Goal: Task Accomplishment & Management: Manage account settings

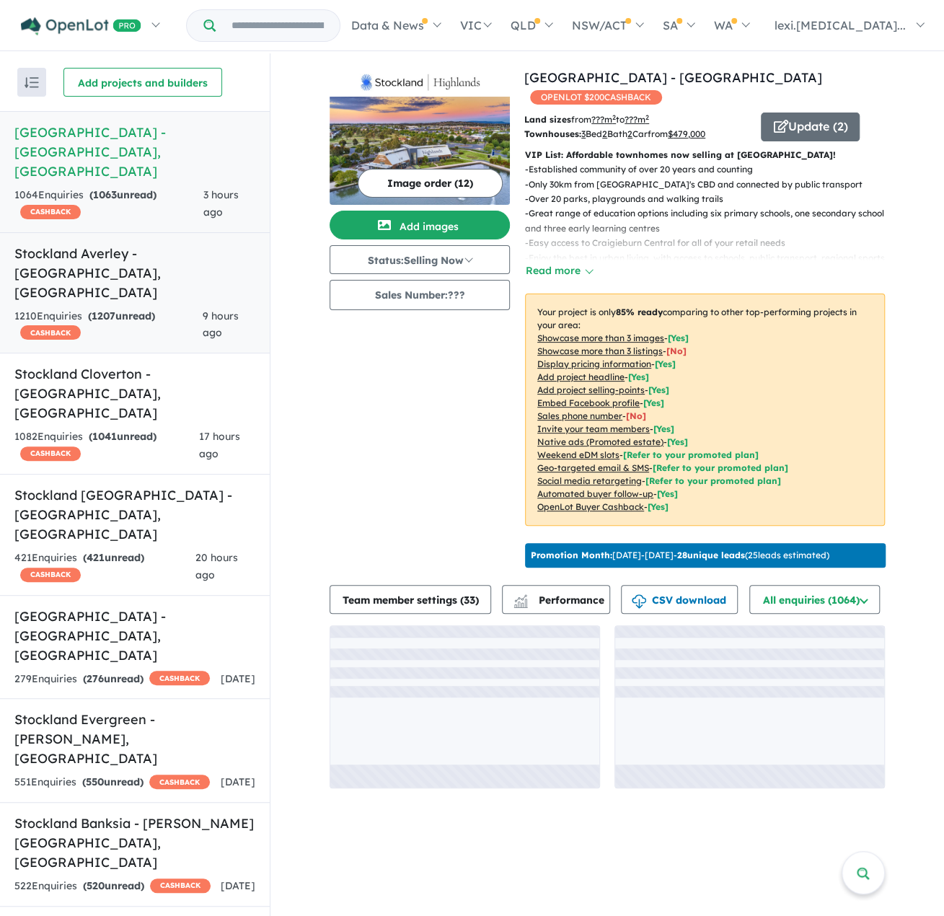
click at [127, 244] on h5 "Stockland Averley - [GEOGRAPHIC_DATA] , [GEOGRAPHIC_DATA]" at bounding box center [134, 273] width 241 height 58
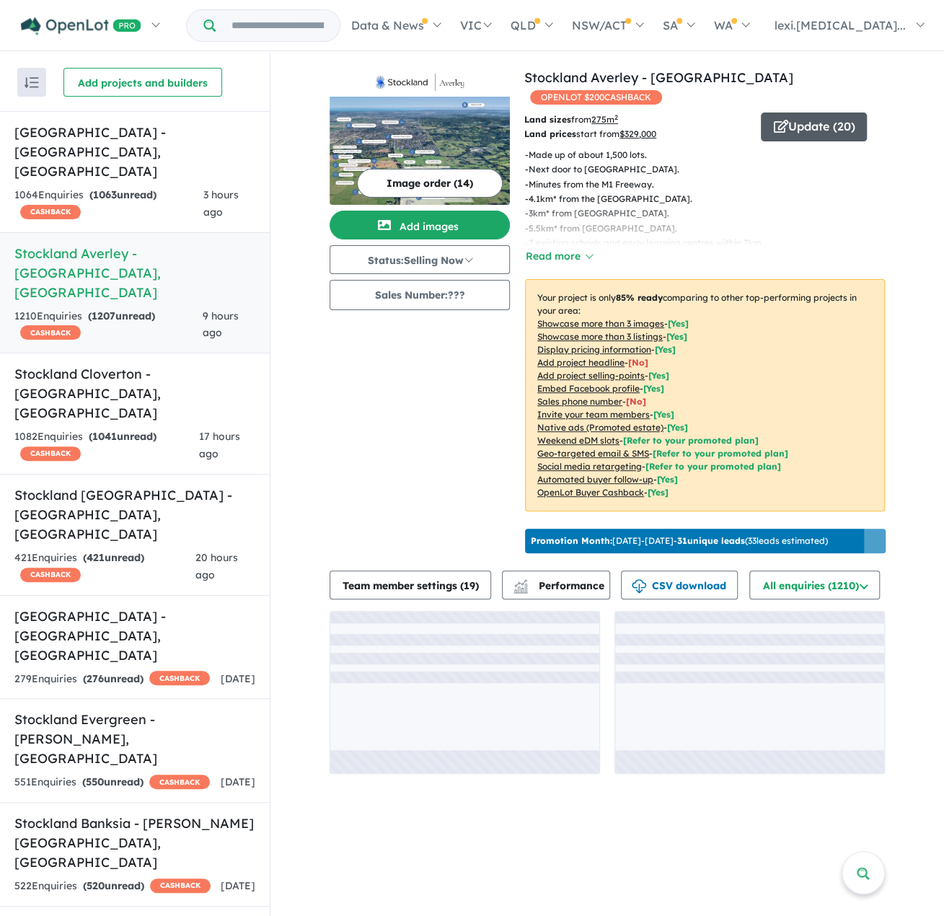
click at [788, 134] on button "Update ( 20 )" at bounding box center [814, 126] width 106 height 29
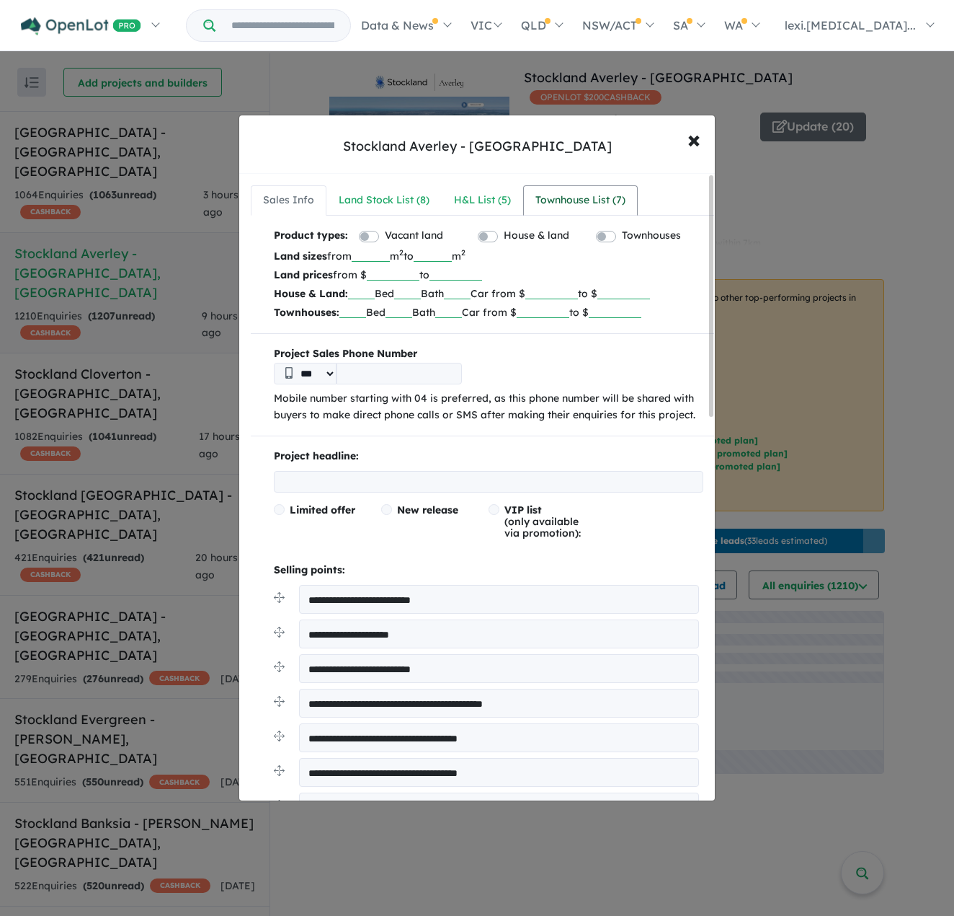
click at [551, 200] on div "Townhouse List ( 7 )" at bounding box center [581, 200] width 90 height 17
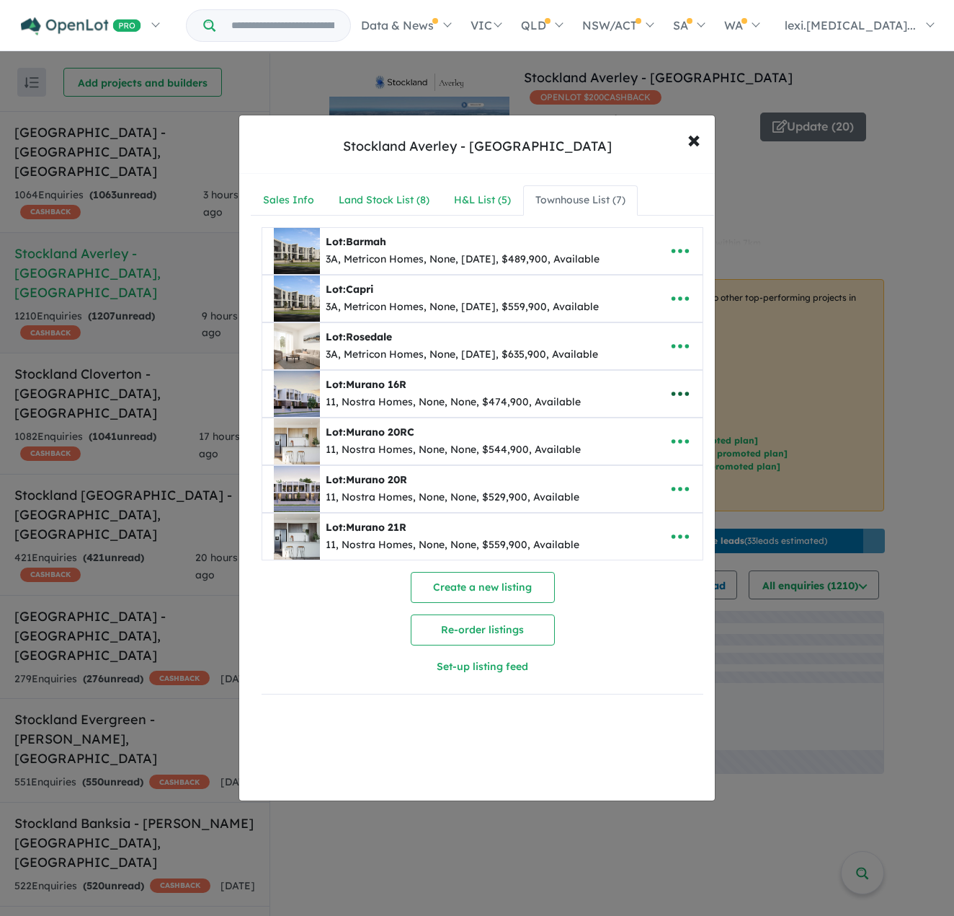
click at [662, 391] on button "button" at bounding box center [680, 393] width 45 height 33
click at [620, 420] on link "Edit" at bounding box center [648, 428] width 107 height 33
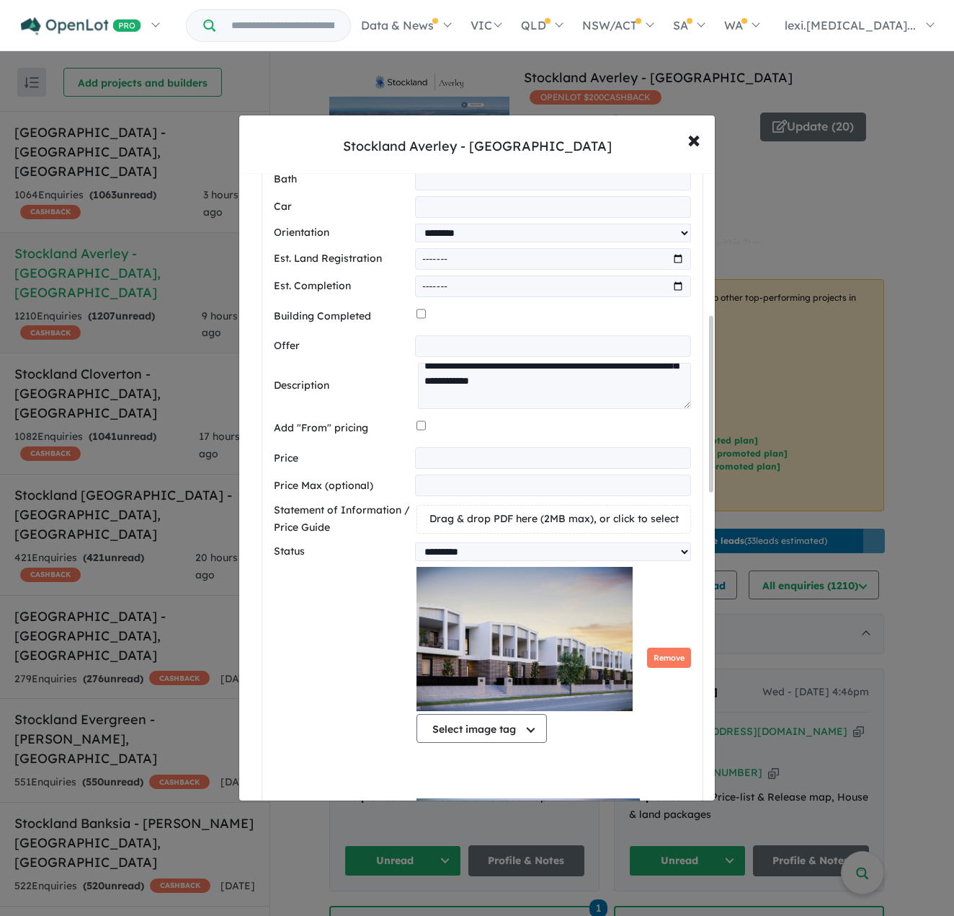
scroll to position [216, 0]
click at [683, 407] on textarea at bounding box center [554, 385] width 273 height 45
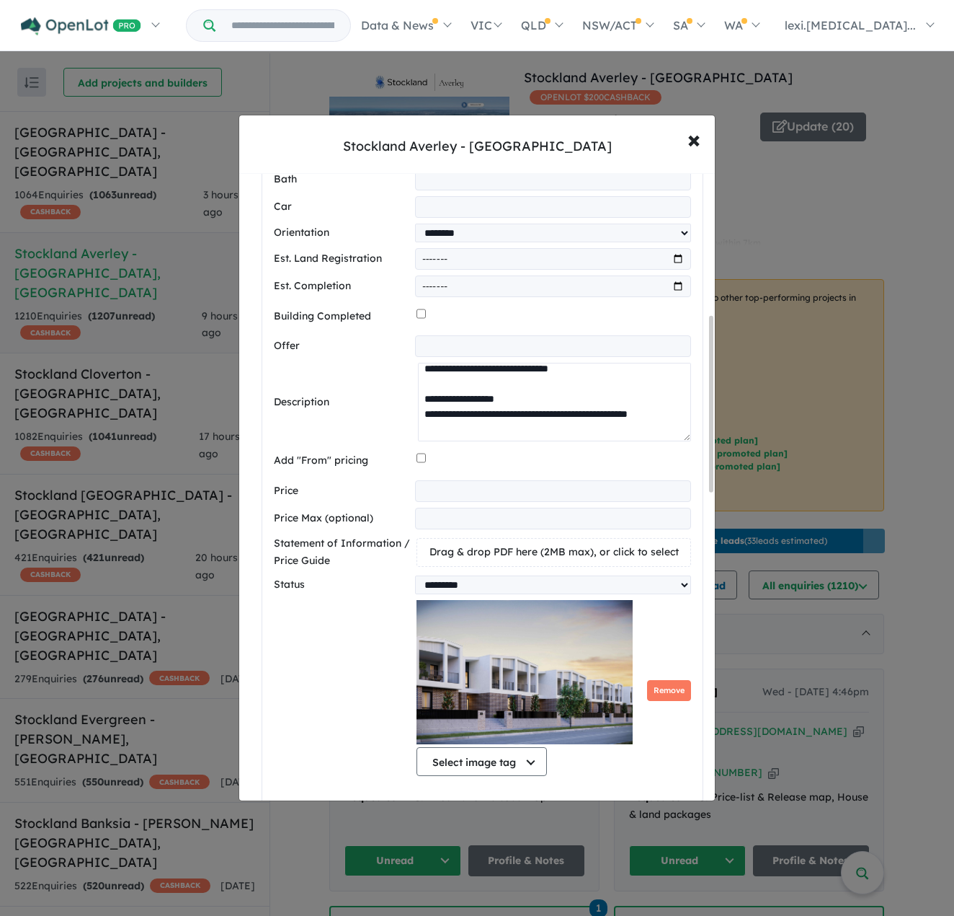
drag, startPoint x: 685, startPoint y: 407, endPoint x: 671, endPoint y: 551, distance: 144.8
click at [672, 553] on div "**********" at bounding box center [482, 783] width 417 height 1719
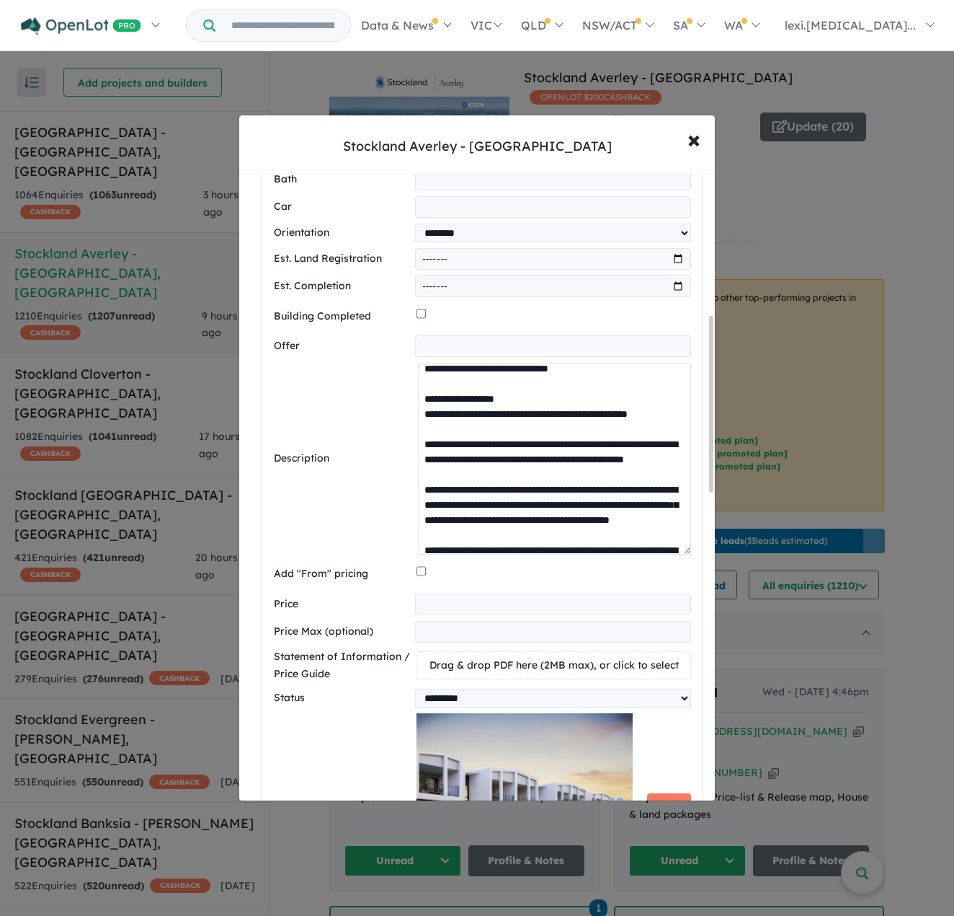
drag, startPoint x: 614, startPoint y: 411, endPoint x: 429, endPoint y: 412, distance: 185.3
click at [429, 412] on textarea at bounding box center [554, 459] width 273 height 192
paste textarea
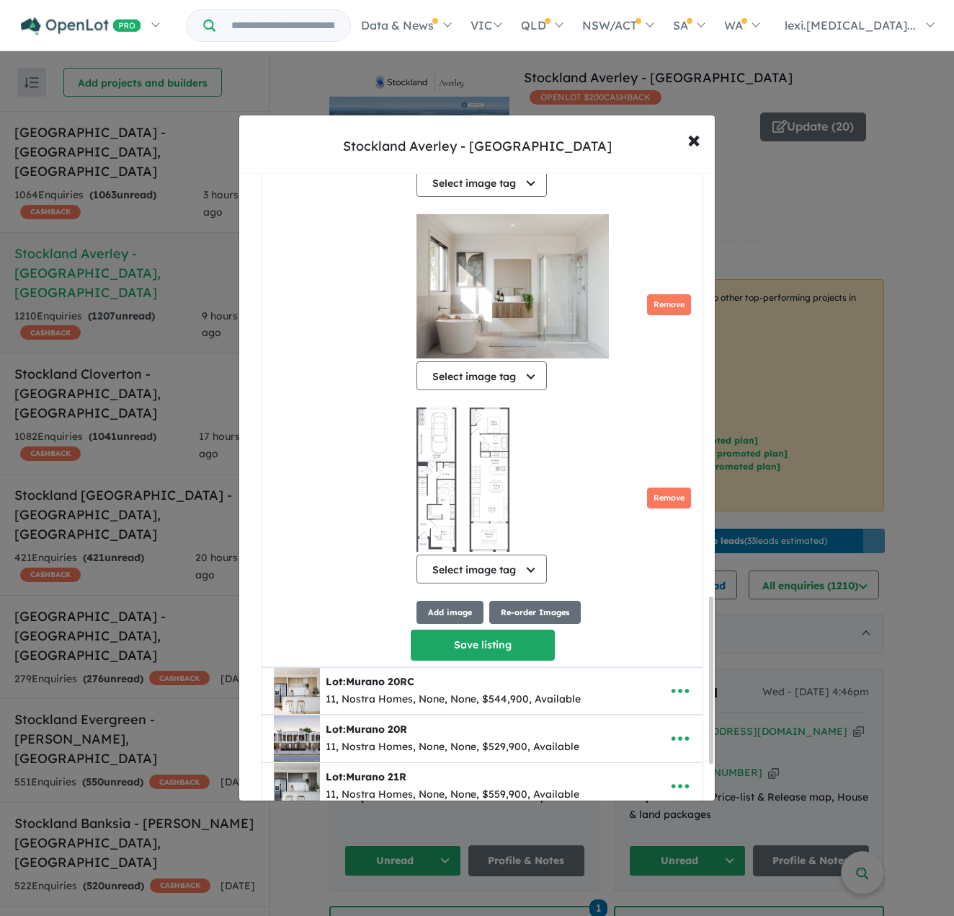
scroll to position [1655, 0]
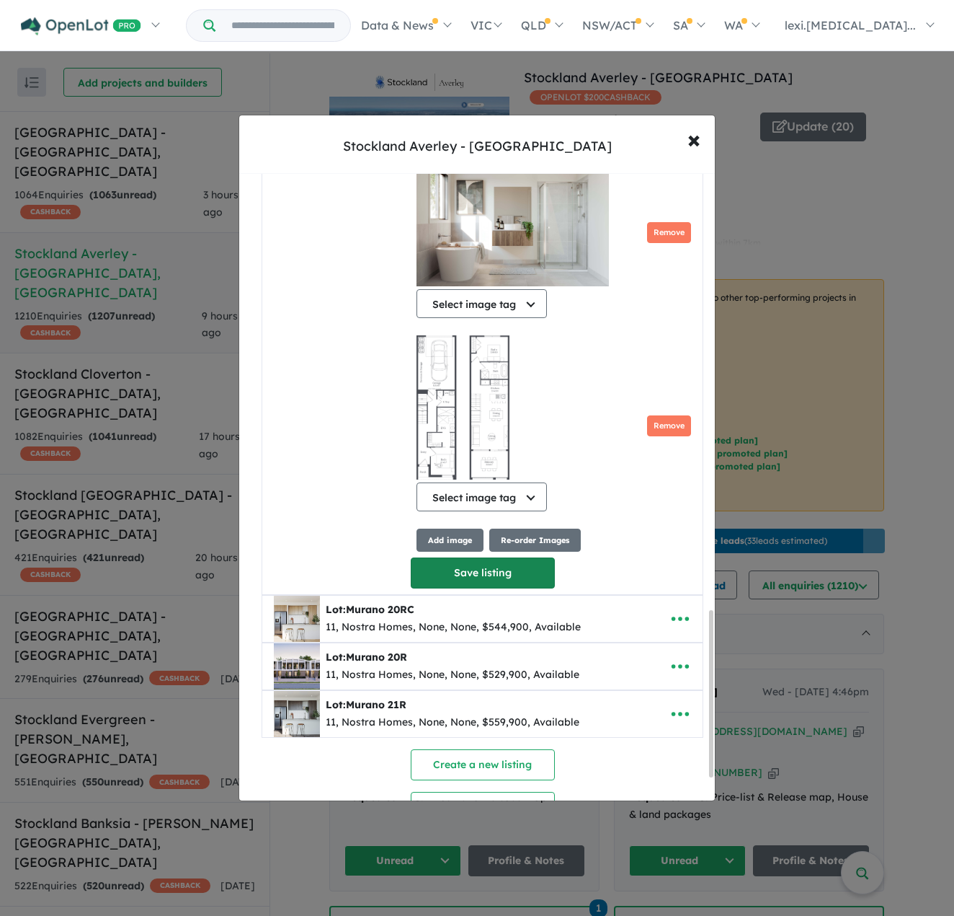
type textarea "**********"
click at [484, 579] on button "Save listing" at bounding box center [483, 572] width 144 height 31
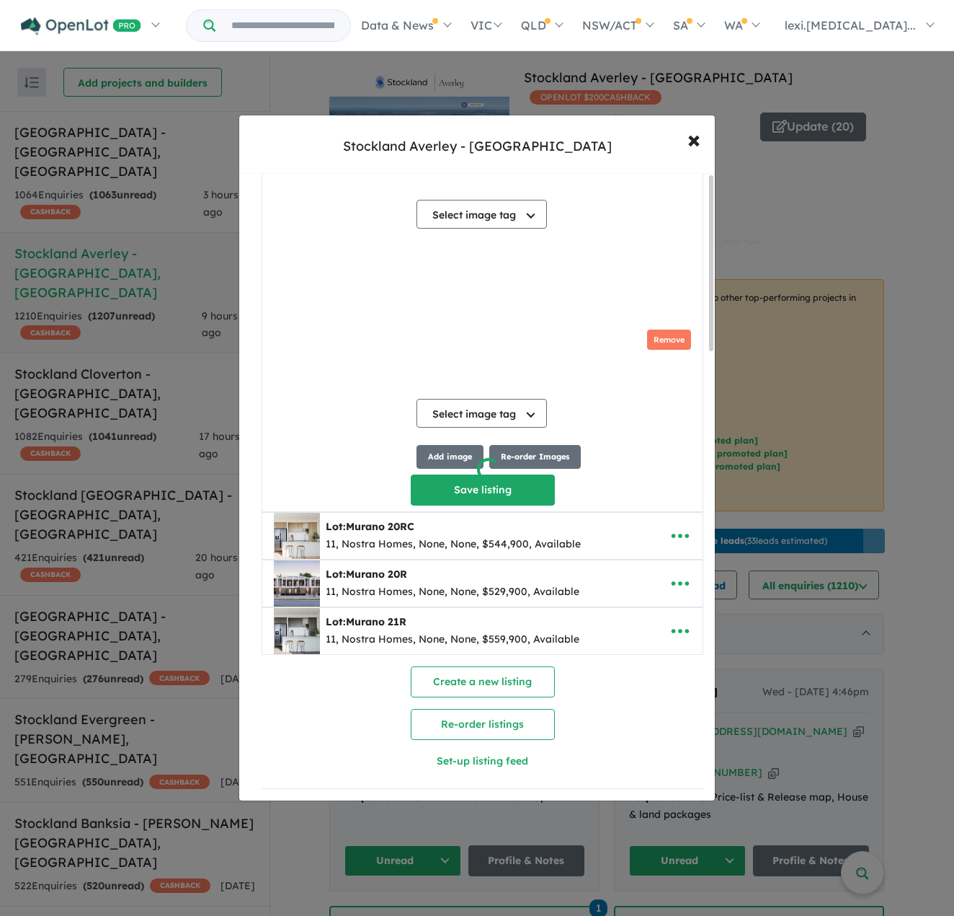
scroll to position [0, 0]
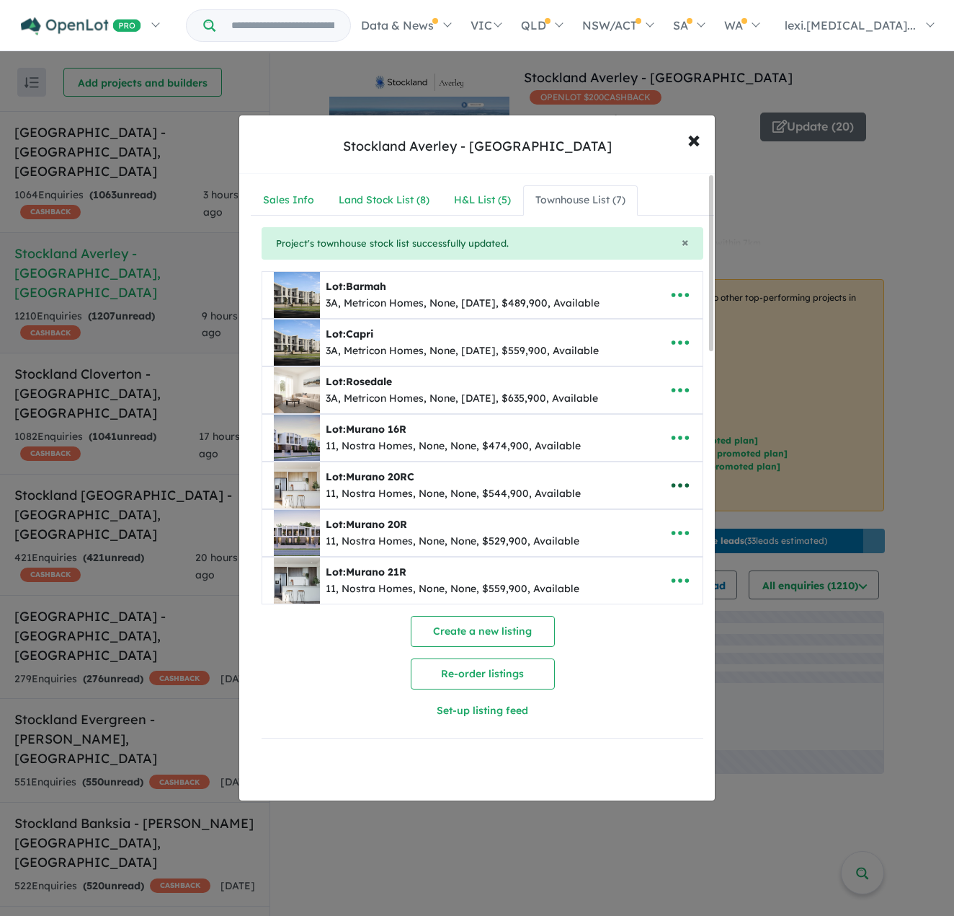
click at [675, 483] on icon "button" at bounding box center [680, 485] width 17 height 4
click at [665, 510] on link "Edit" at bounding box center [648, 521] width 107 height 33
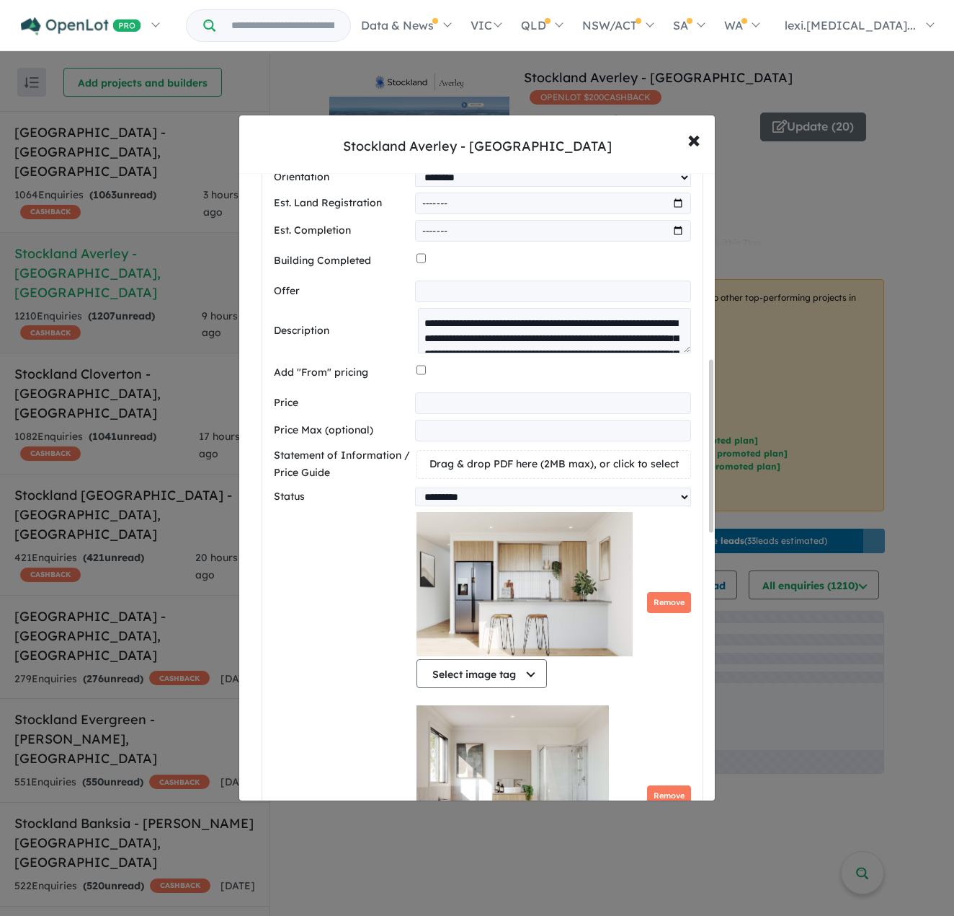
scroll to position [721, 0]
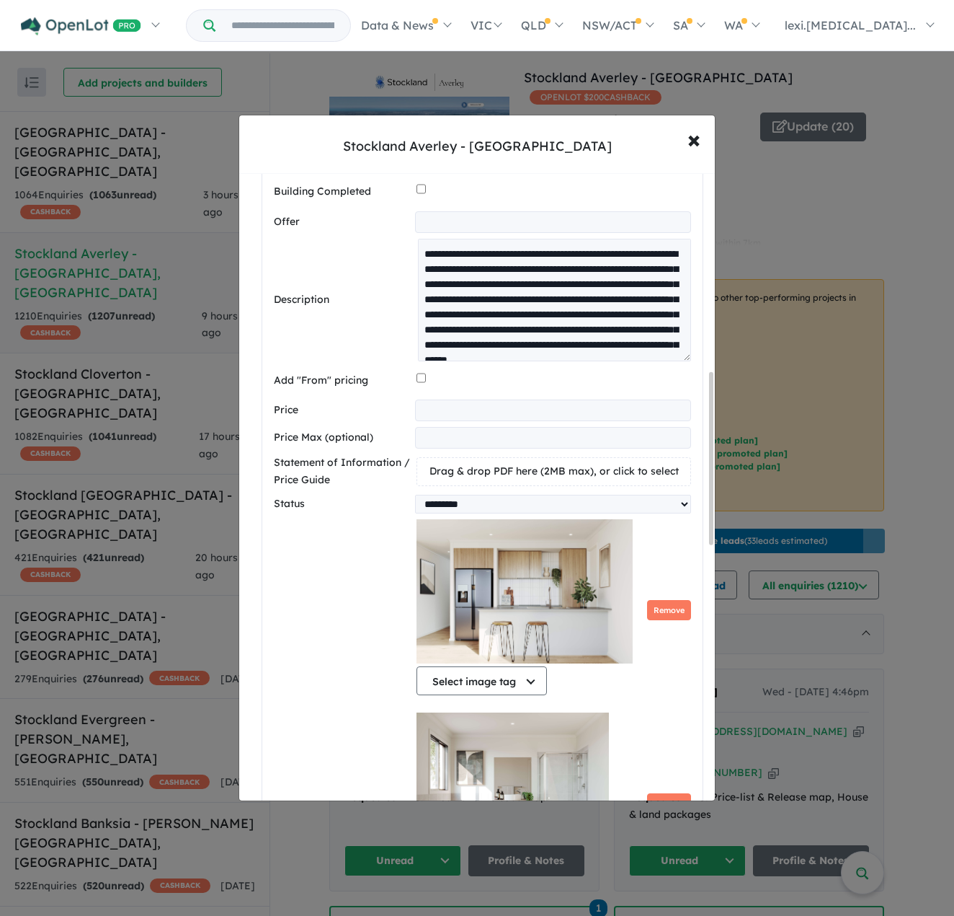
drag, startPoint x: 686, startPoint y: 280, endPoint x: 665, endPoint y: 568, distance: 289.2
click at [665, 568] on div "**********" at bounding box center [482, 681] width 417 height 1763
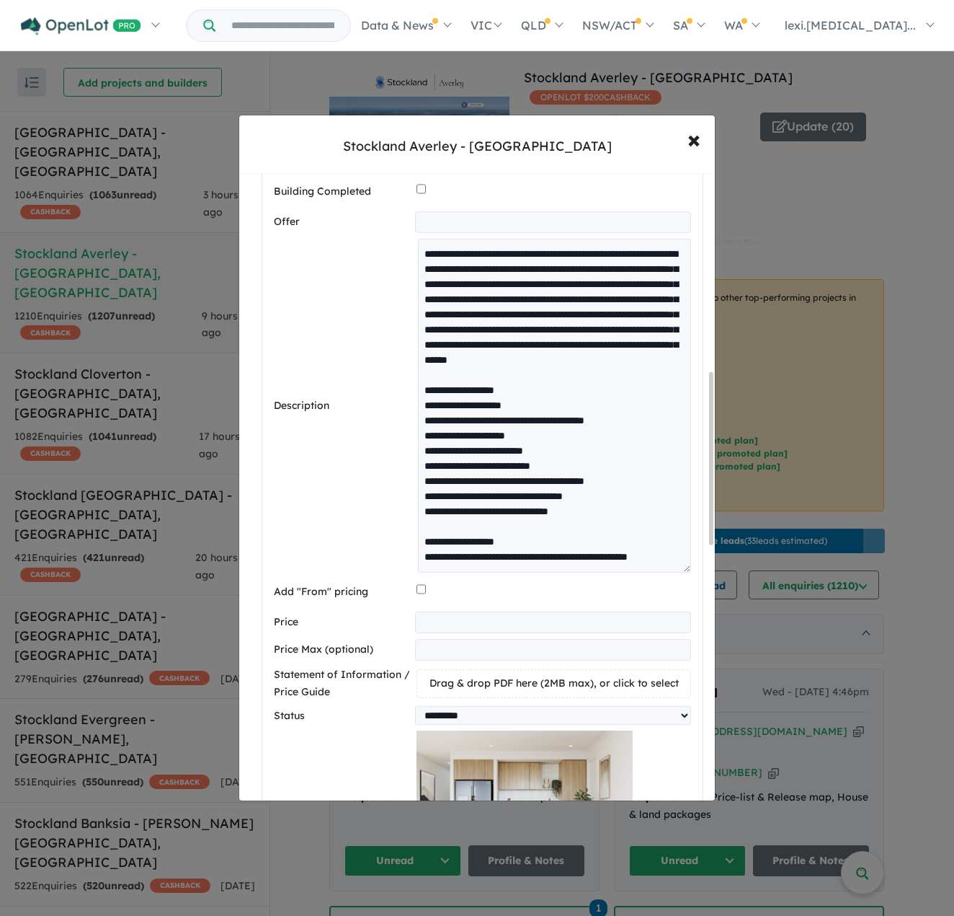
scroll to position [72, 0]
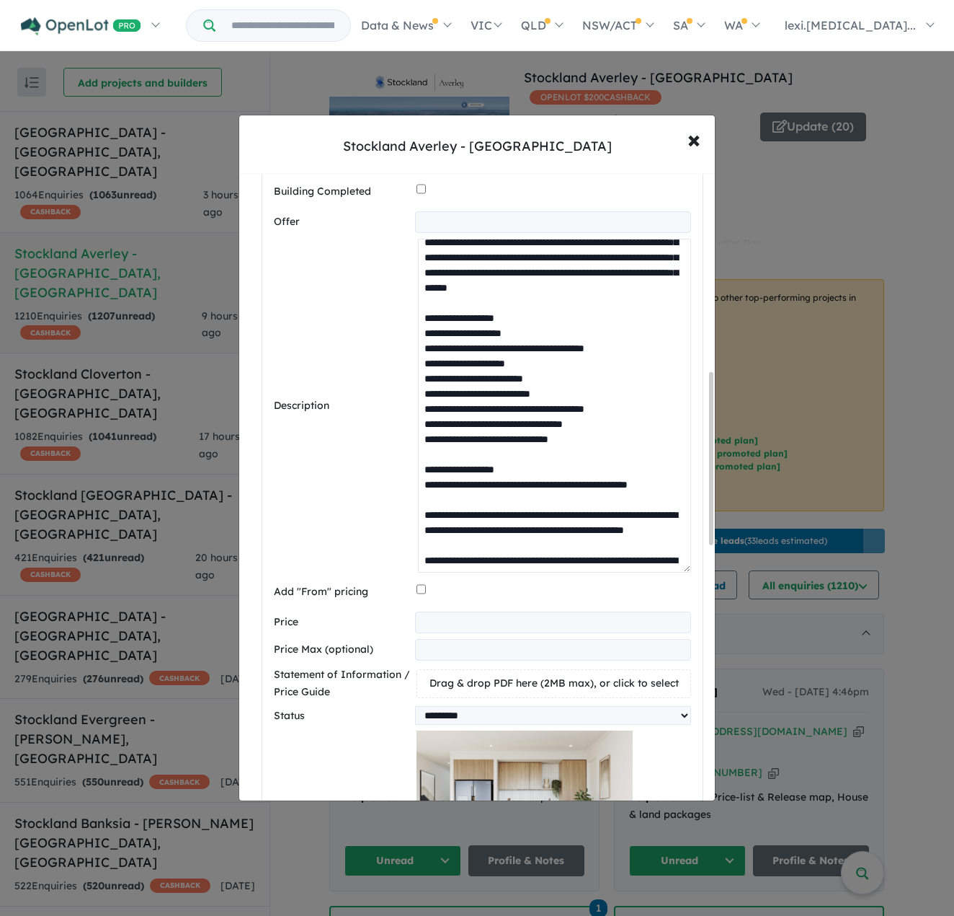
drag, startPoint x: 607, startPoint y: 466, endPoint x: 428, endPoint y: 467, distance: 178.8
click at [428, 467] on textarea at bounding box center [554, 406] width 273 height 334
paste textarea
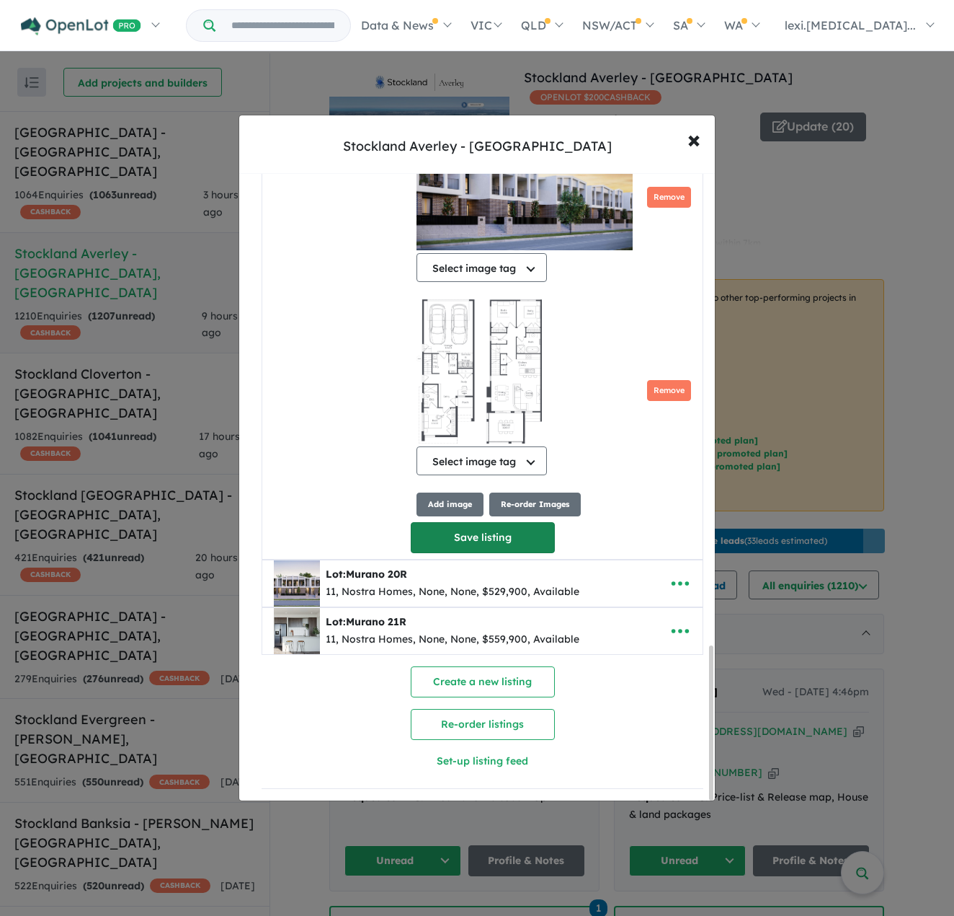
type textarea "**********"
click at [456, 523] on button "Save listing" at bounding box center [483, 537] width 144 height 31
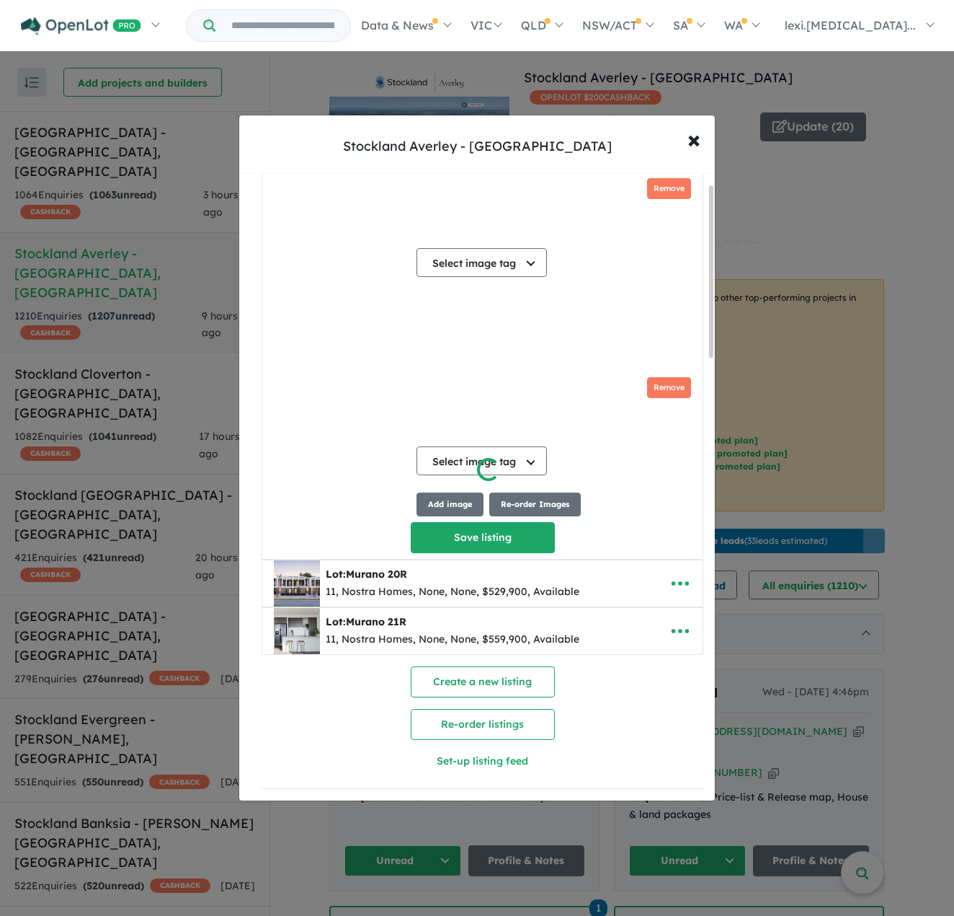
type input "**********"
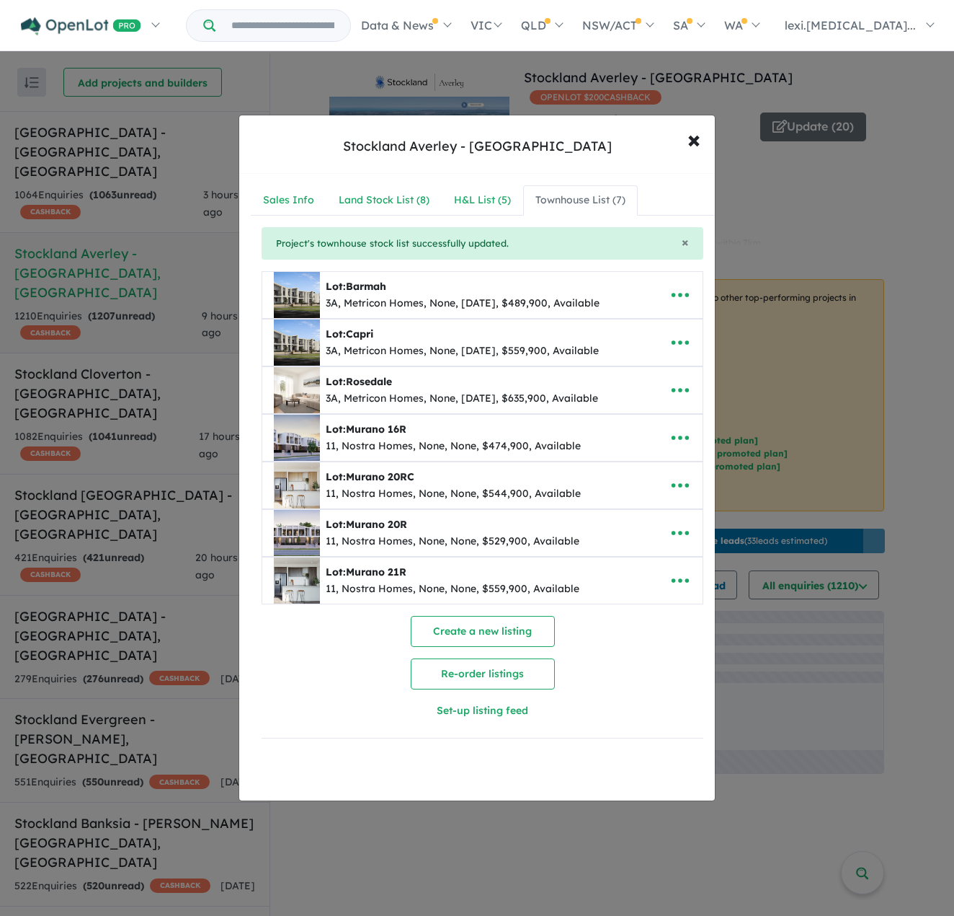
scroll to position [0, 0]
click at [678, 528] on icon "button" at bounding box center [681, 533] width 22 height 22
click at [673, 552] on link "Edit" at bounding box center [648, 568] width 107 height 33
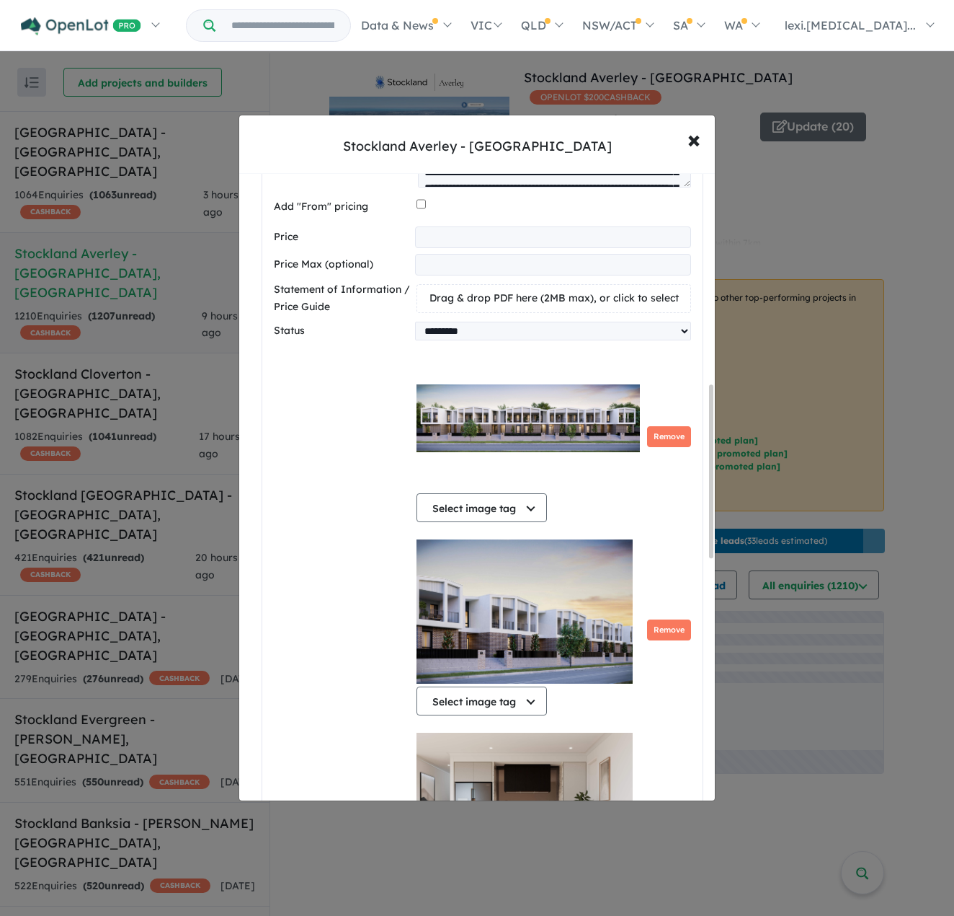
scroll to position [721, 0]
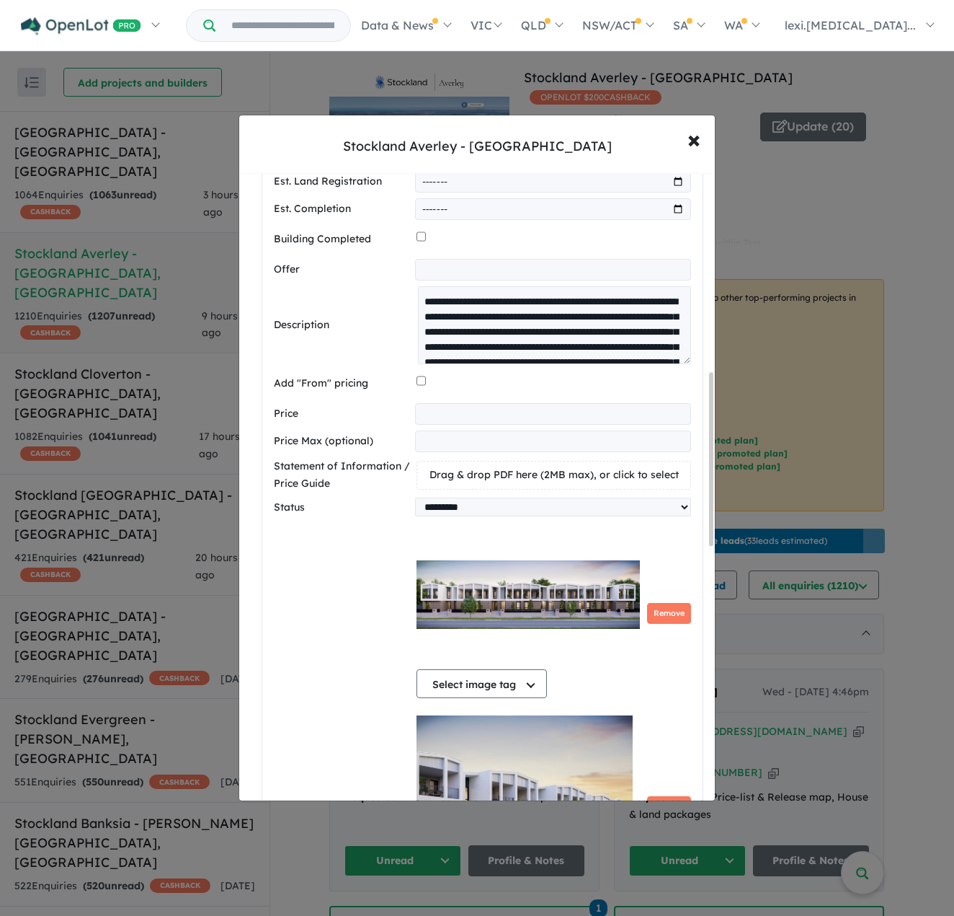
drag, startPoint x: 682, startPoint y: 328, endPoint x: 652, endPoint y: 580, distance: 253.3
click at [666, 598] on div "**********" at bounding box center [482, 703] width 417 height 1712
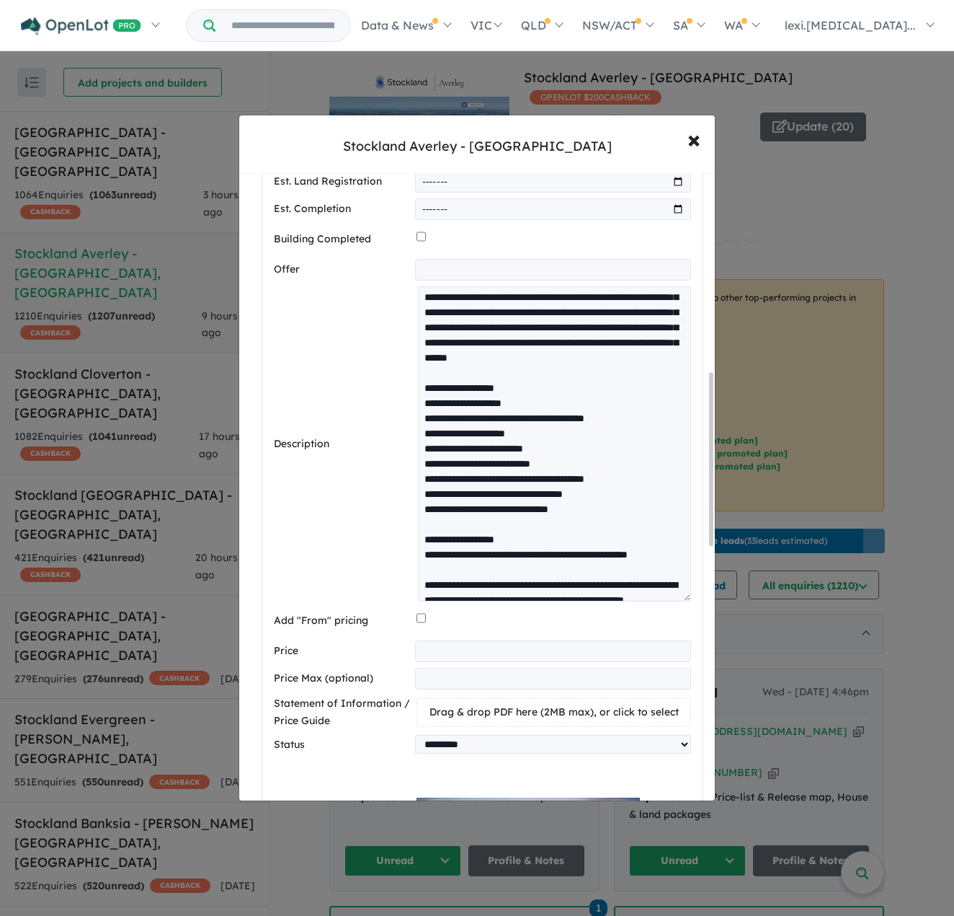
scroll to position [72, 0]
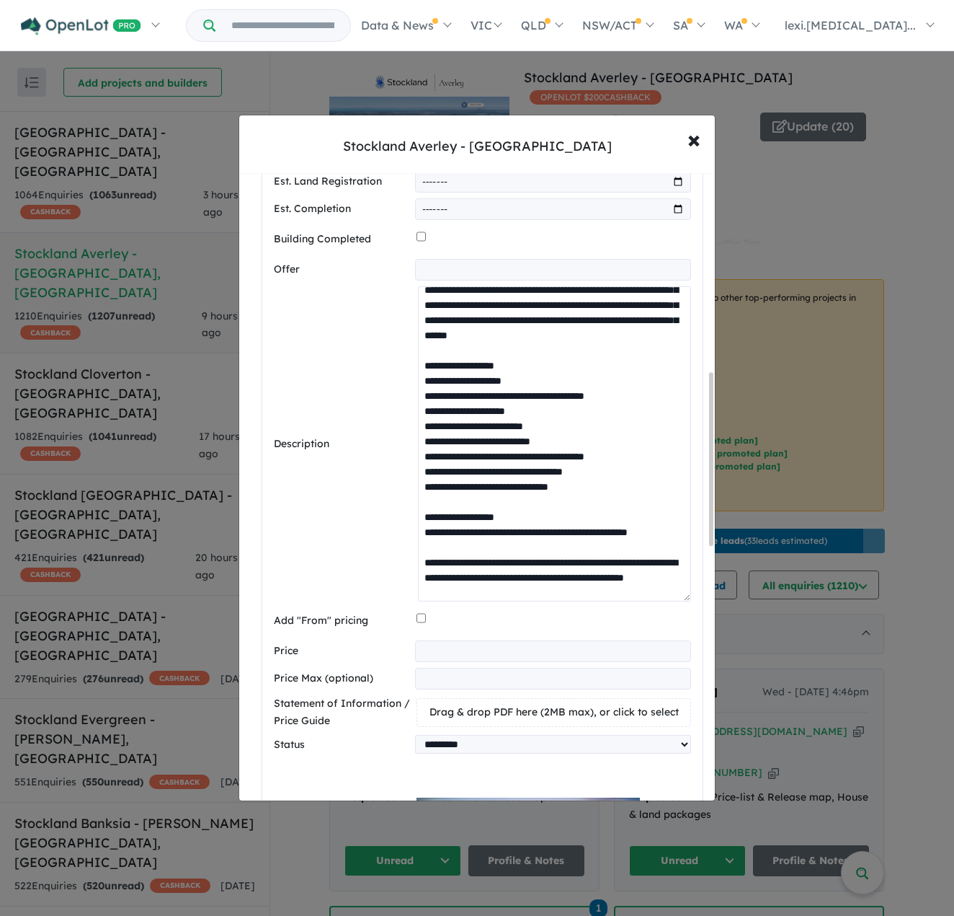
drag, startPoint x: 608, startPoint y: 514, endPoint x: 429, endPoint y: 510, distance: 179.5
click at [429, 510] on textarea at bounding box center [554, 443] width 273 height 315
paste textarea
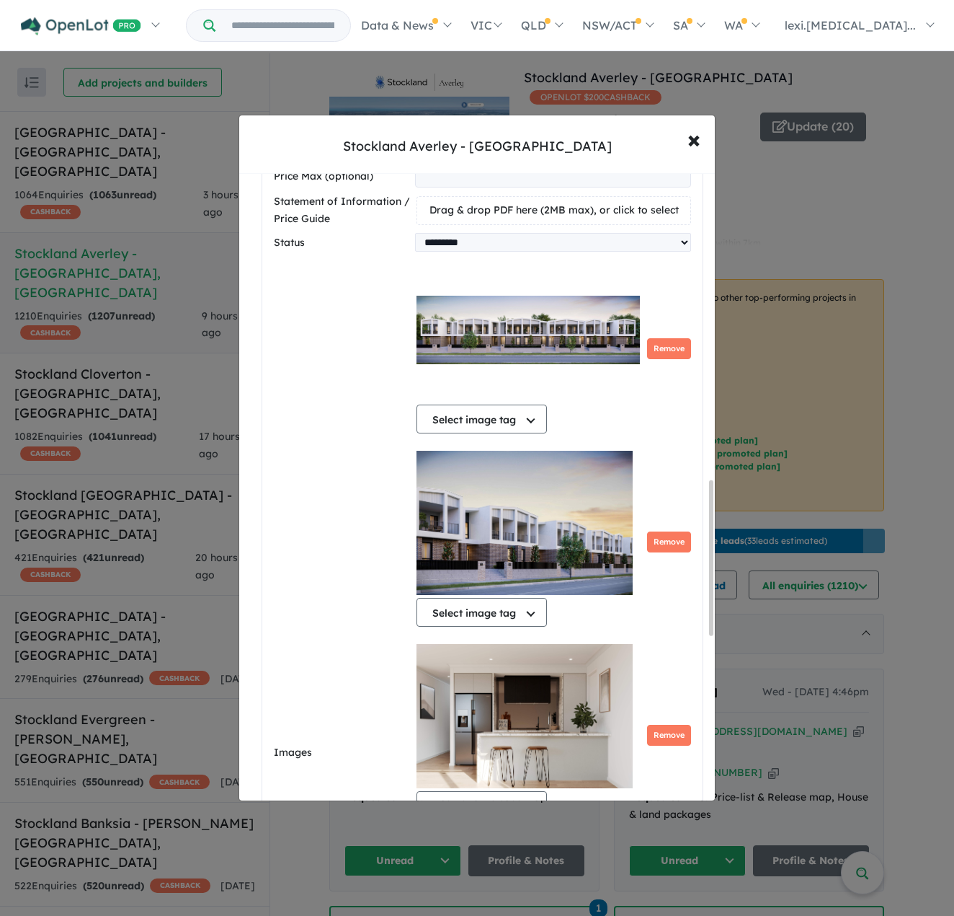
scroll to position [1439, 0]
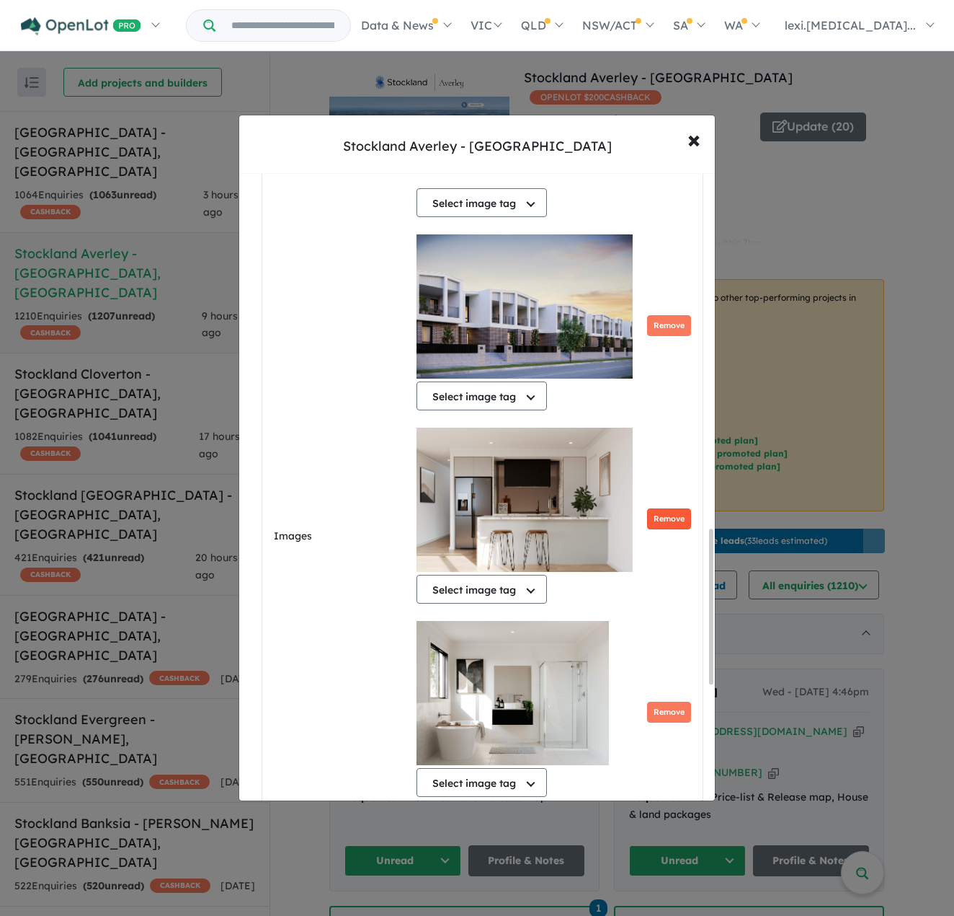
type textarea "**********"
click at [663, 511] on button "Remove" at bounding box center [669, 518] width 44 height 21
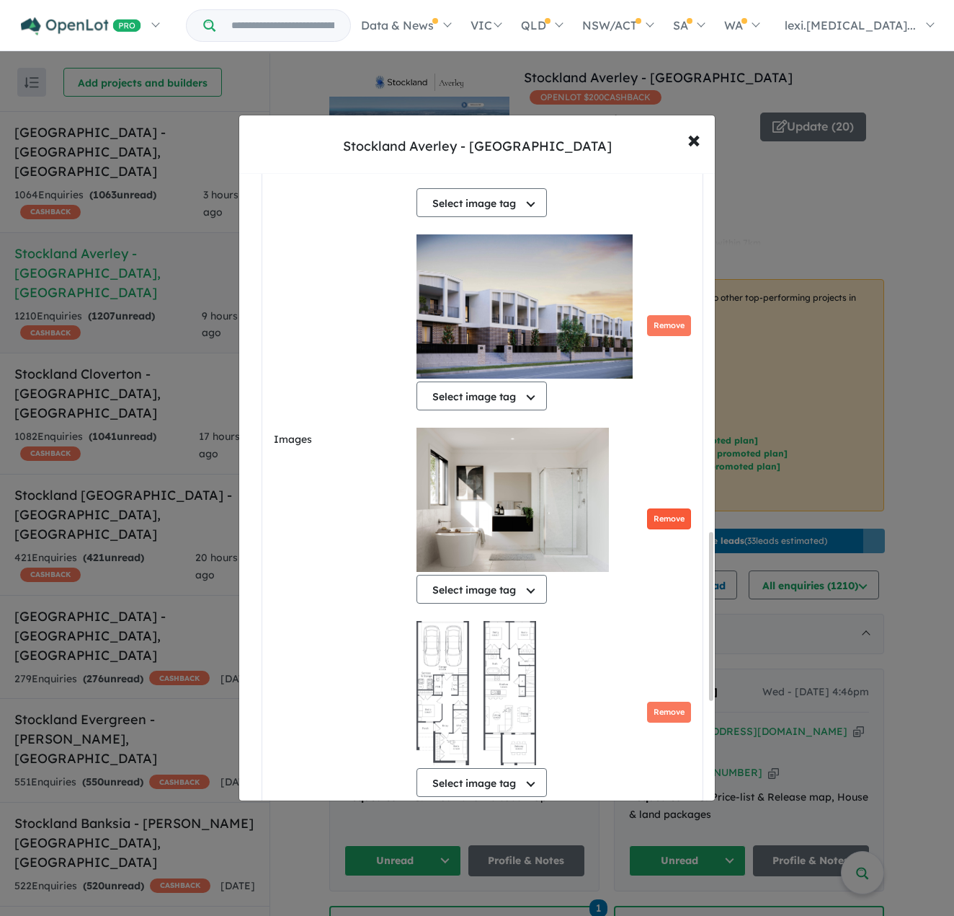
scroll to position [1342, 0]
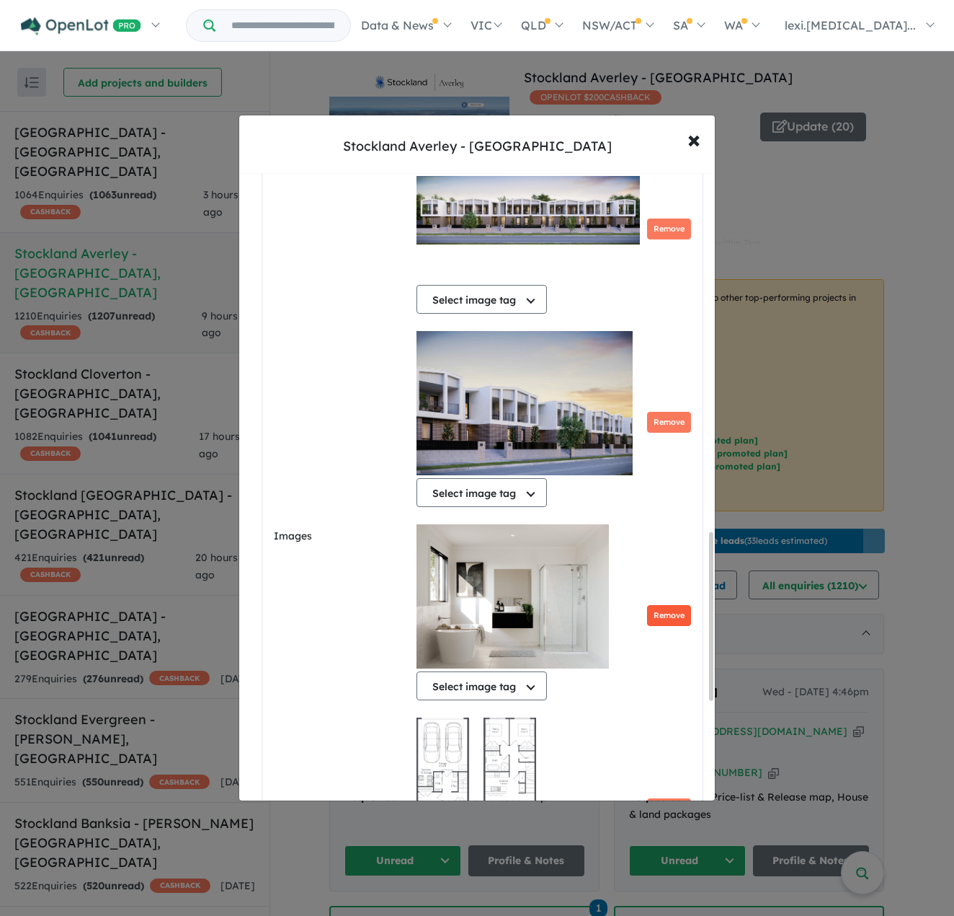
click at [667, 615] on button "Remove" at bounding box center [669, 615] width 44 height 21
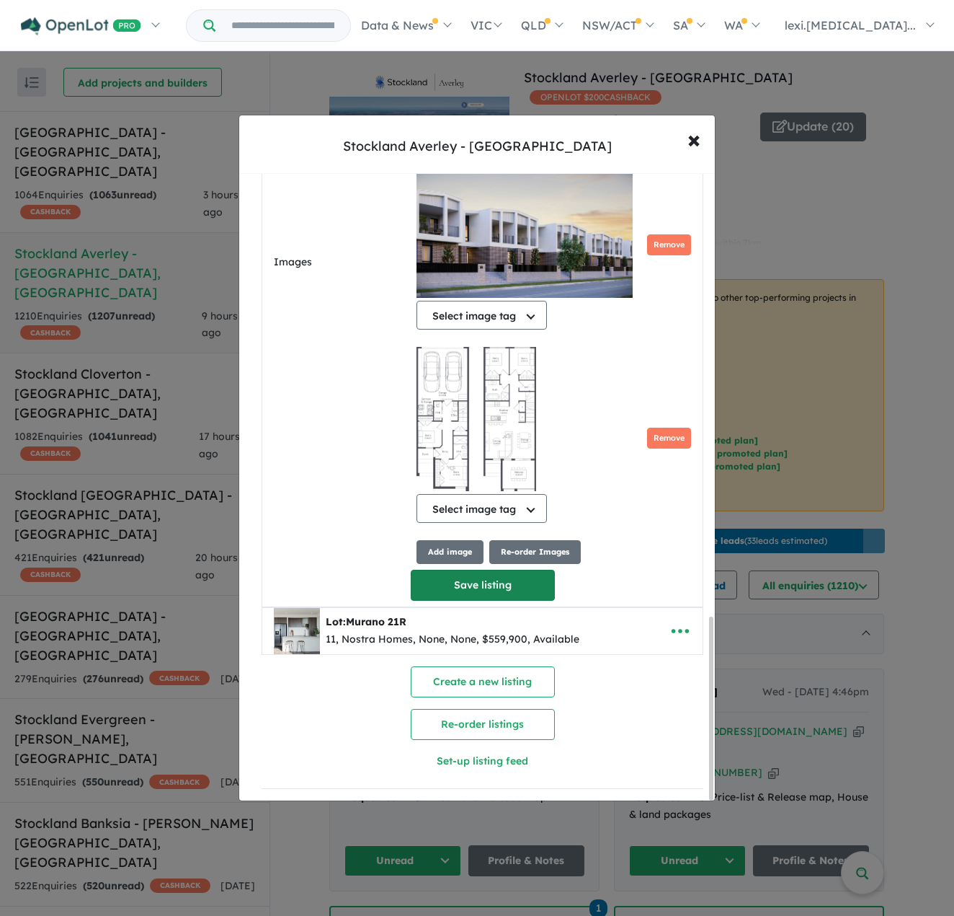
click at [450, 588] on button "Save listing" at bounding box center [483, 584] width 144 height 31
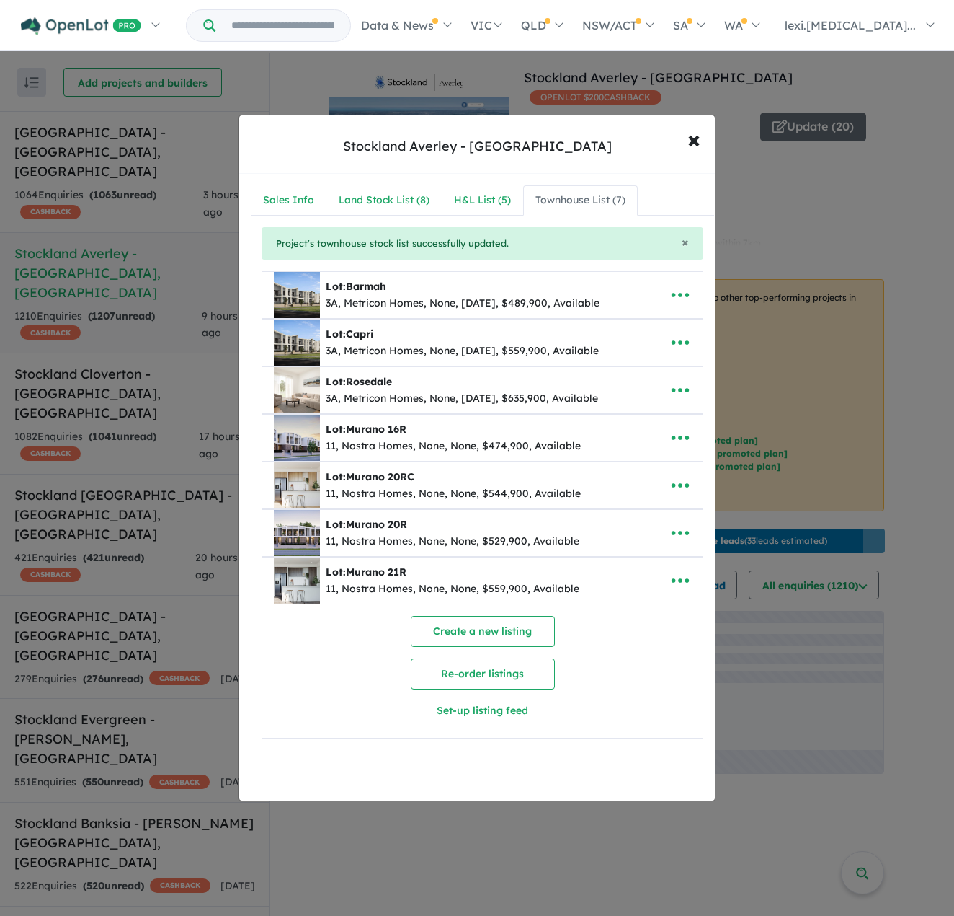
scroll to position [0, 0]
click at [675, 578] on icon "button" at bounding box center [680, 580] width 17 height 4
click at [619, 604] on link "Edit" at bounding box center [648, 616] width 107 height 33
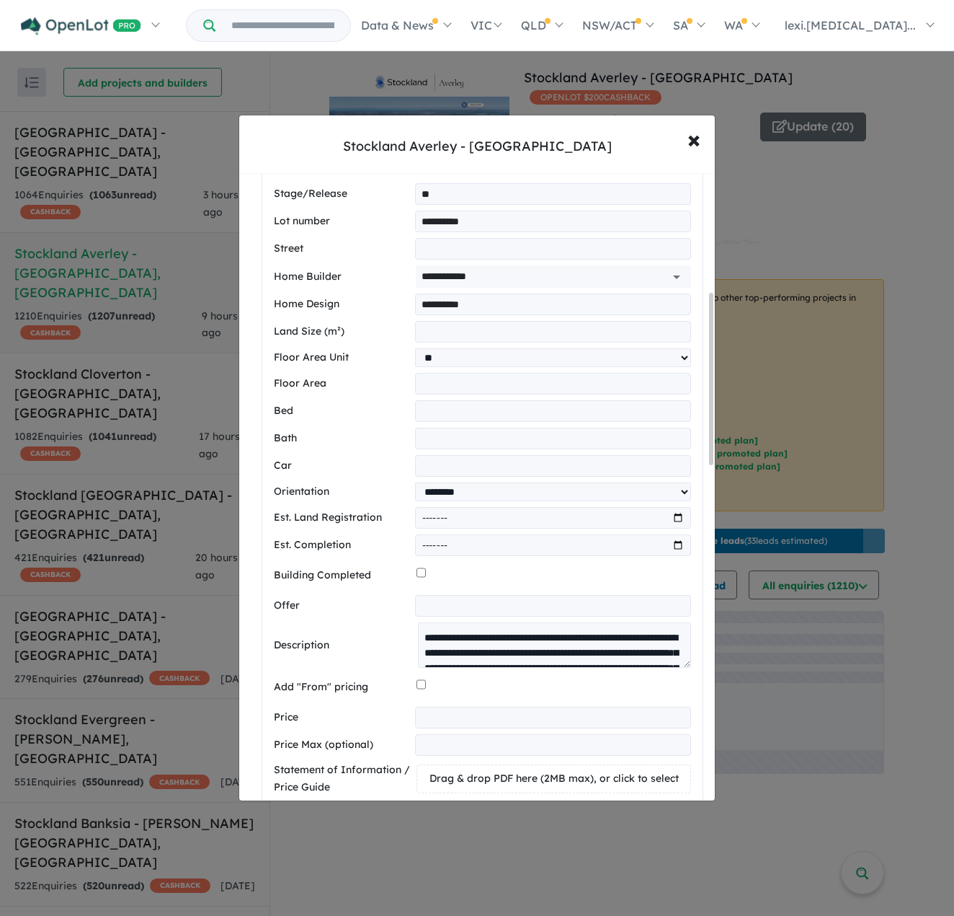
scroll to position [577, 0]
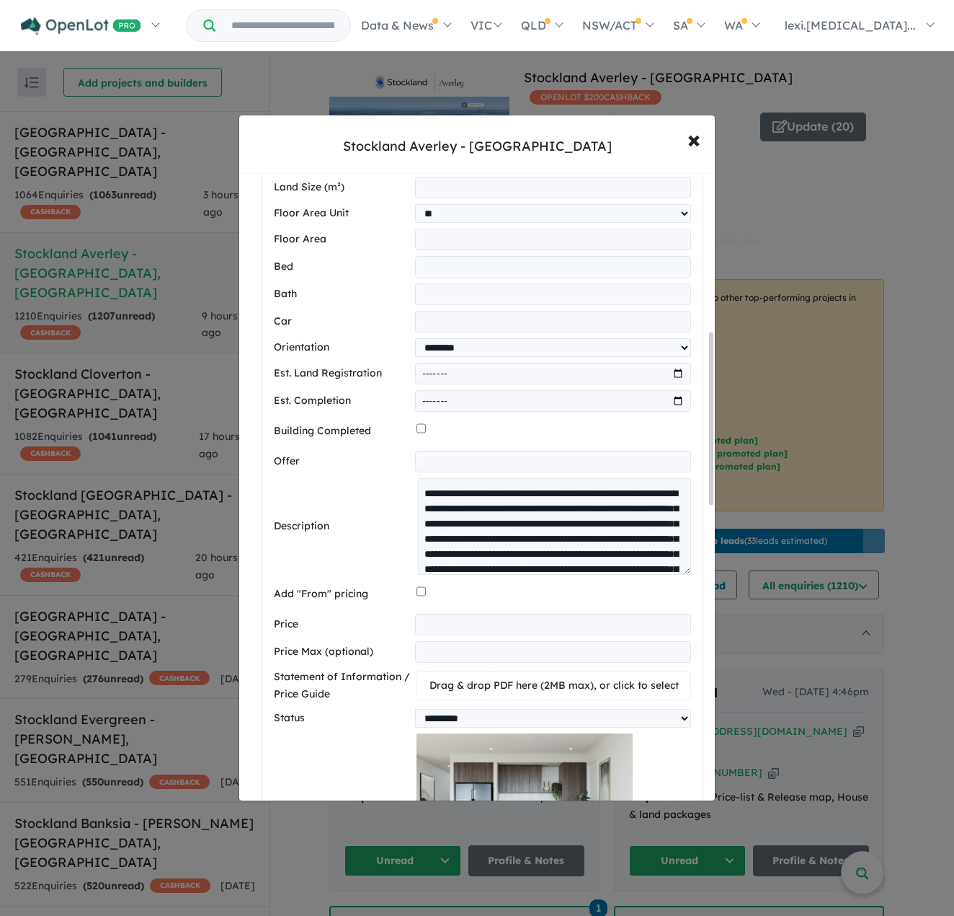
drag, startPoint x: 686, startPoint y: 518, endPoint x: 668, endPoint y: 737, distance: 219.9
click at [668, 737] on div "**********" at bounding box center [482, 910] width 417 height 1742
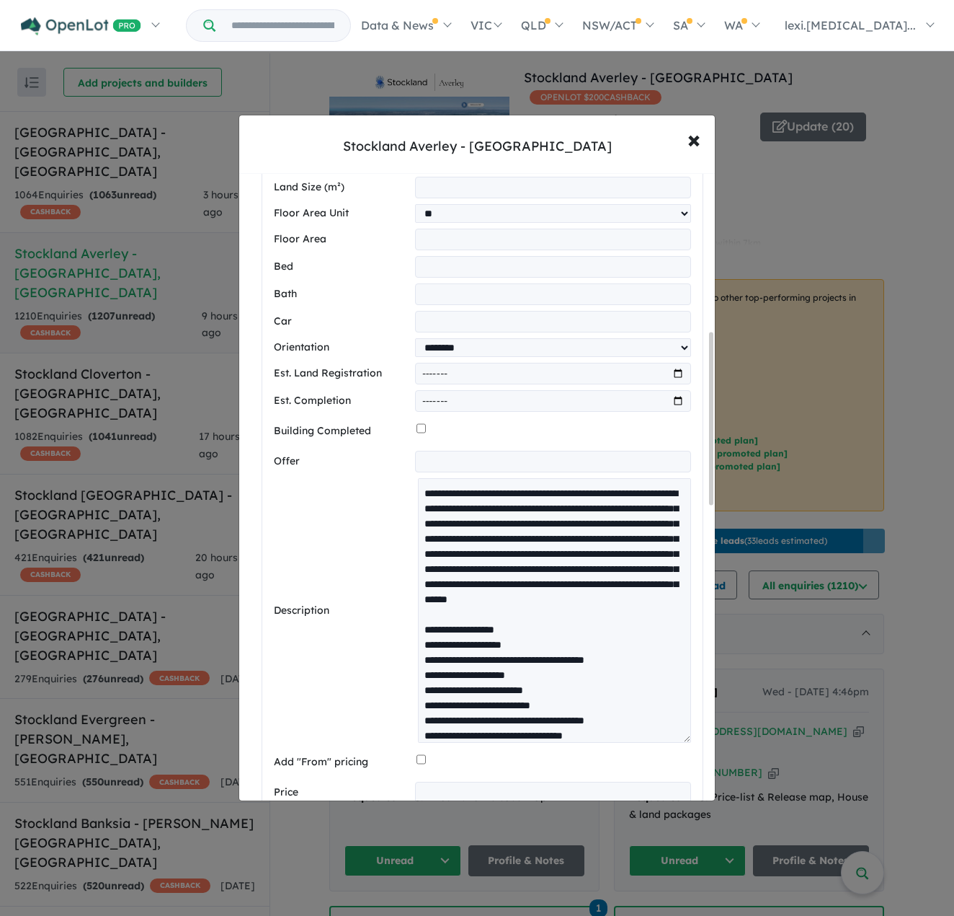
scroll to position [144, 0]
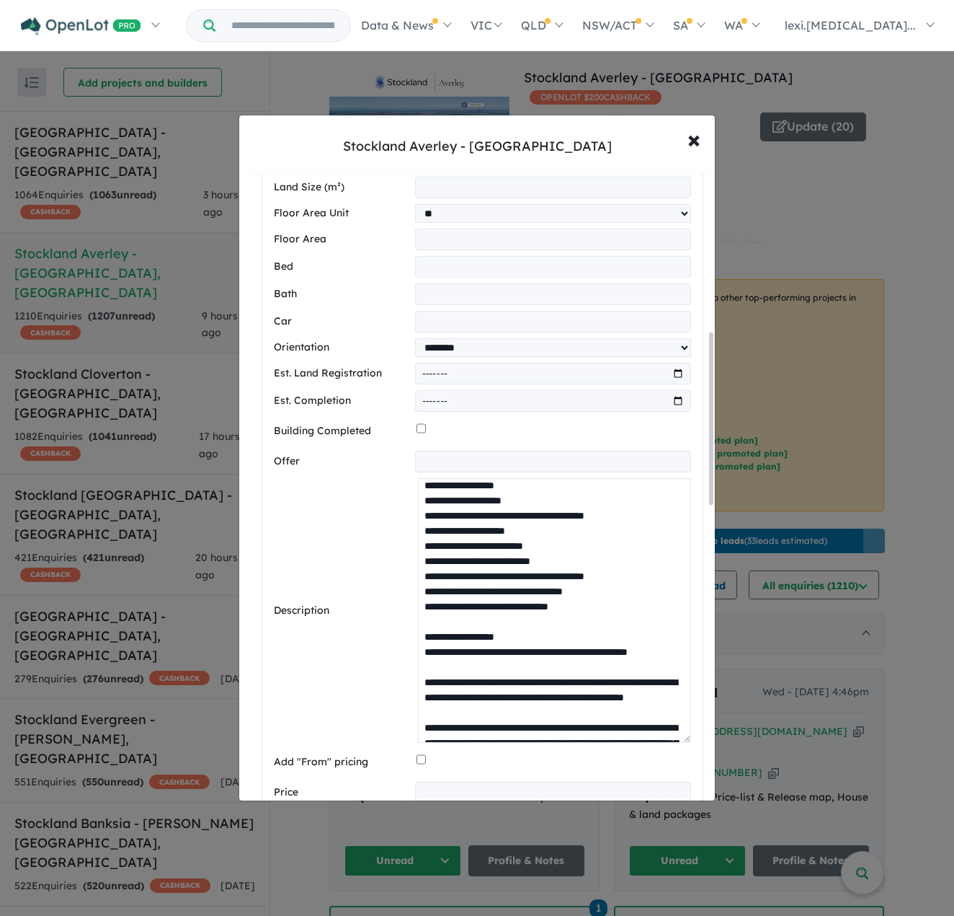
drag, startPoint x: 598, startPoint y: 639, endPoint x: 429, endPoint y: 635, distance: 169.5
click at [429, 635] on textarea at bounding box center [554, 610] width 273 height 265
paste textarea
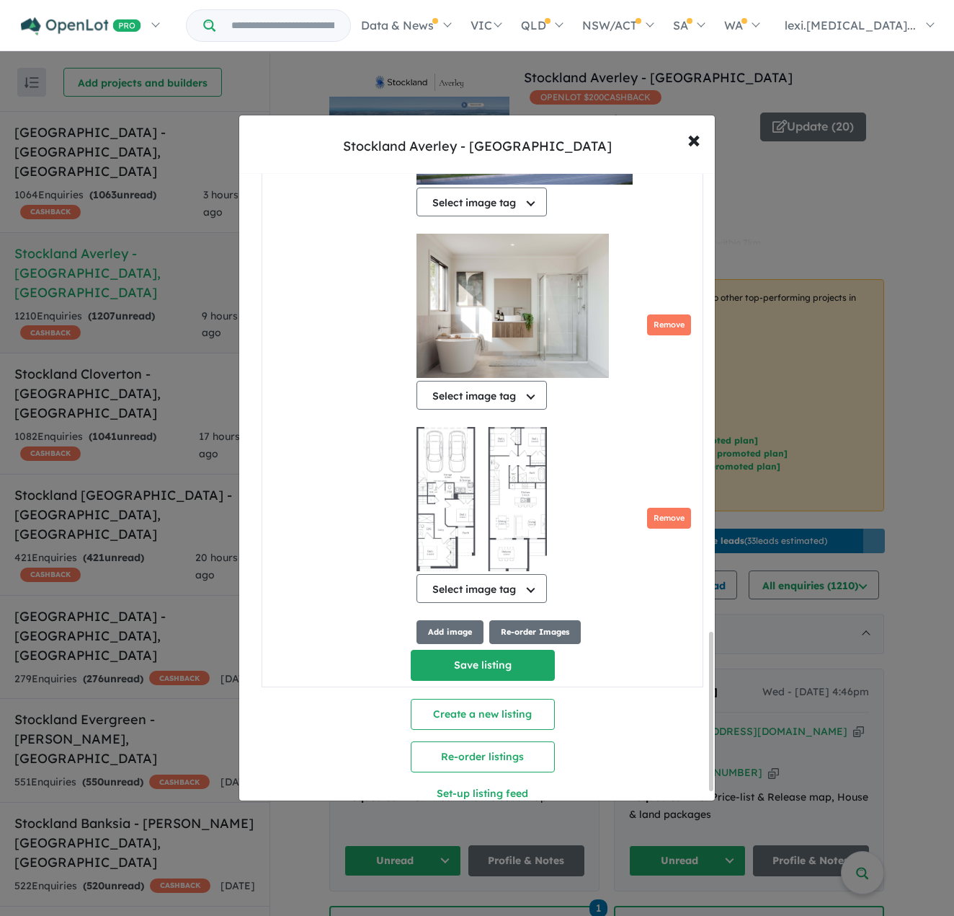
scroll to position [1860, 0]
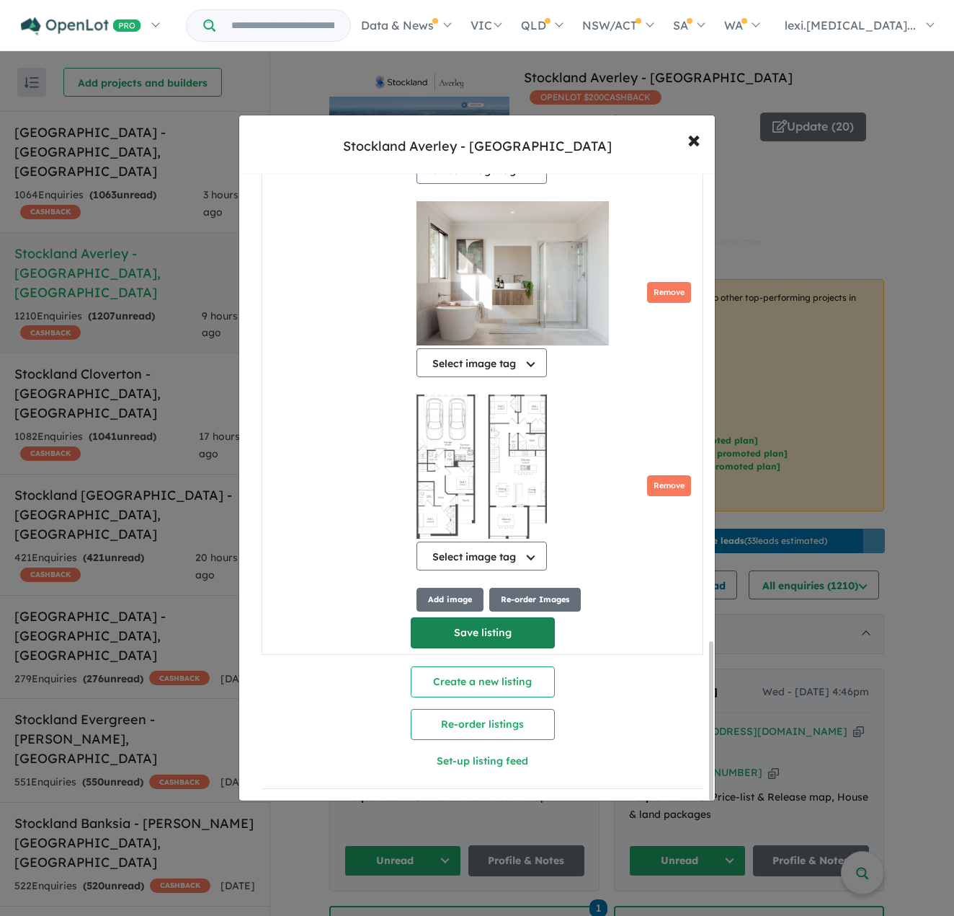
type textarea "**********"
click at [427, 617] on button "Save listing" at bounding box center [483, 632] width 144 height 31
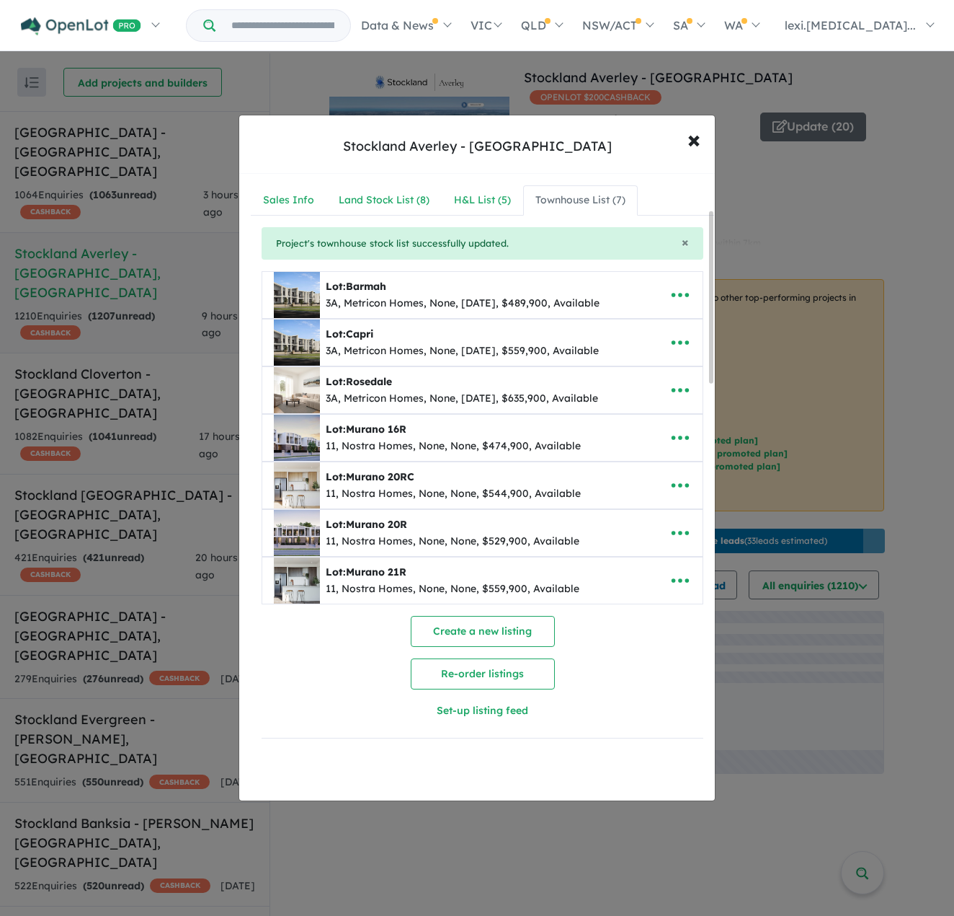
scroll to position [0, 0]
click at [670, 575] on icon "button" at bounding box center [681, 580] width 22 height 22
click at [651, 605] on link "Edit" at bounding box center [648, 616] width 107 height 33
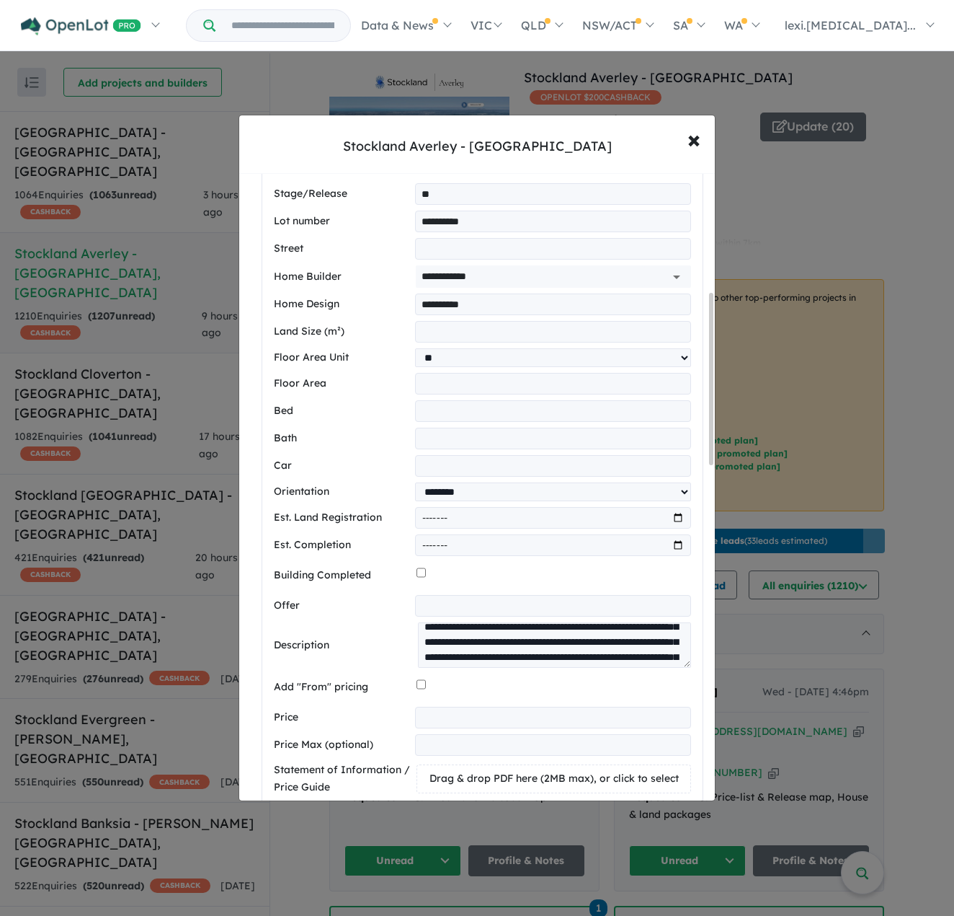
scroll to position [721, 0]
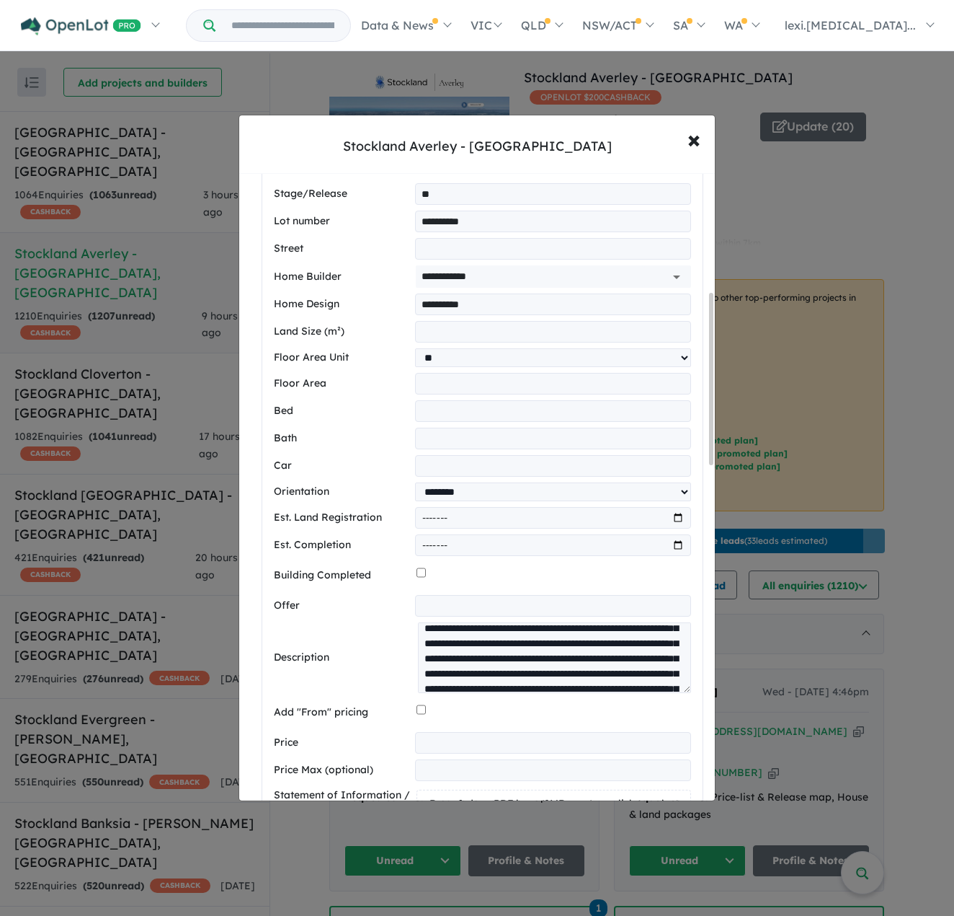
drag, startPoint x: 686, startPoint y: 662, endPoint x: 657, endPoint y: 792, distance: 132.2
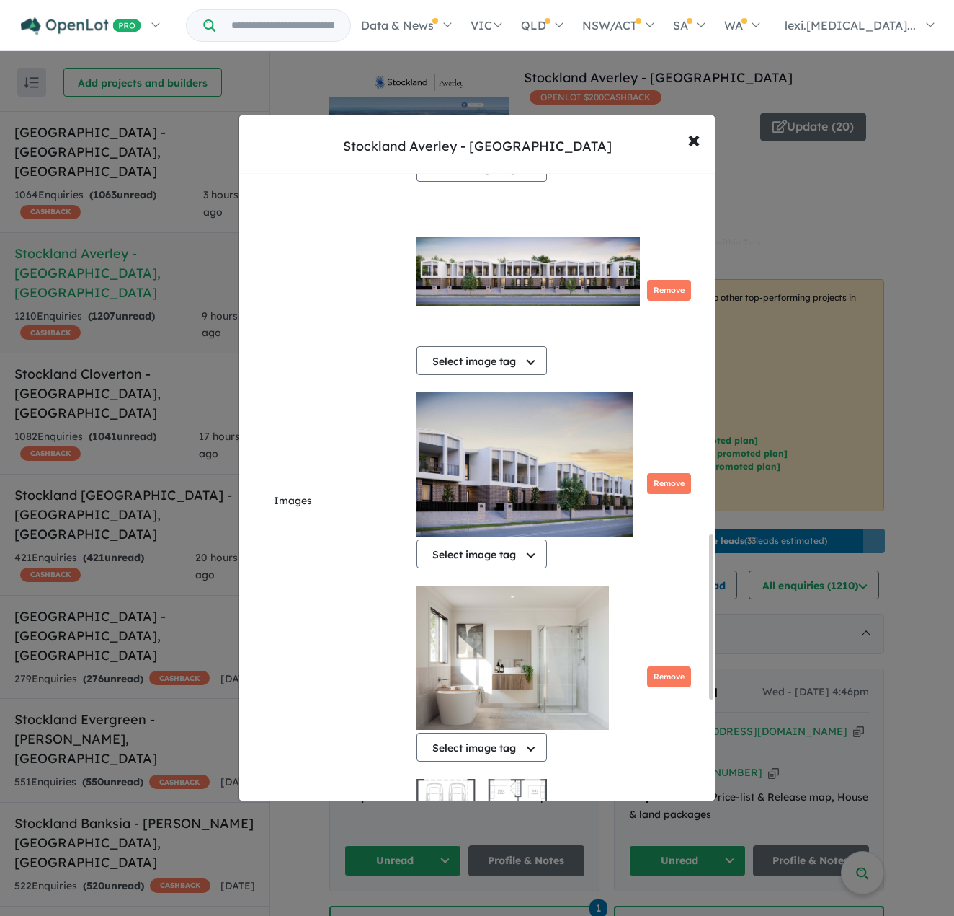
scroll to position [1770, 0]
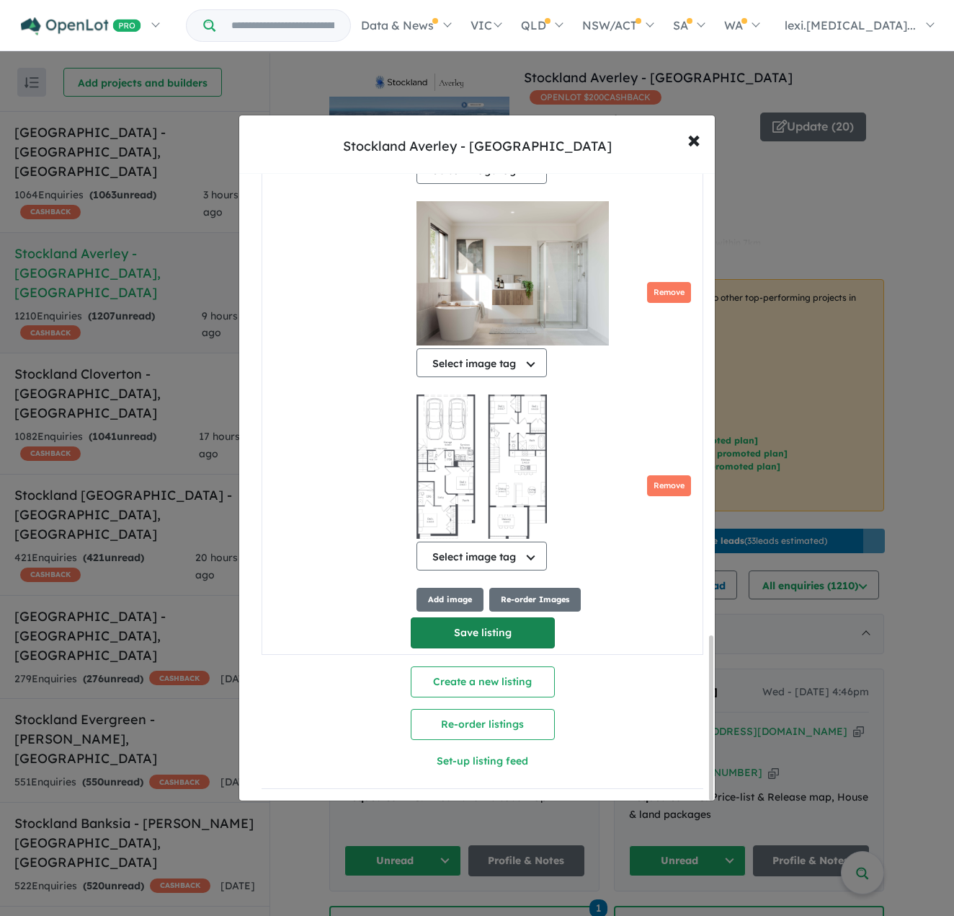
click at [464, 639] on button "Save listing" at bounding box center [483, 632] width 144 height 31
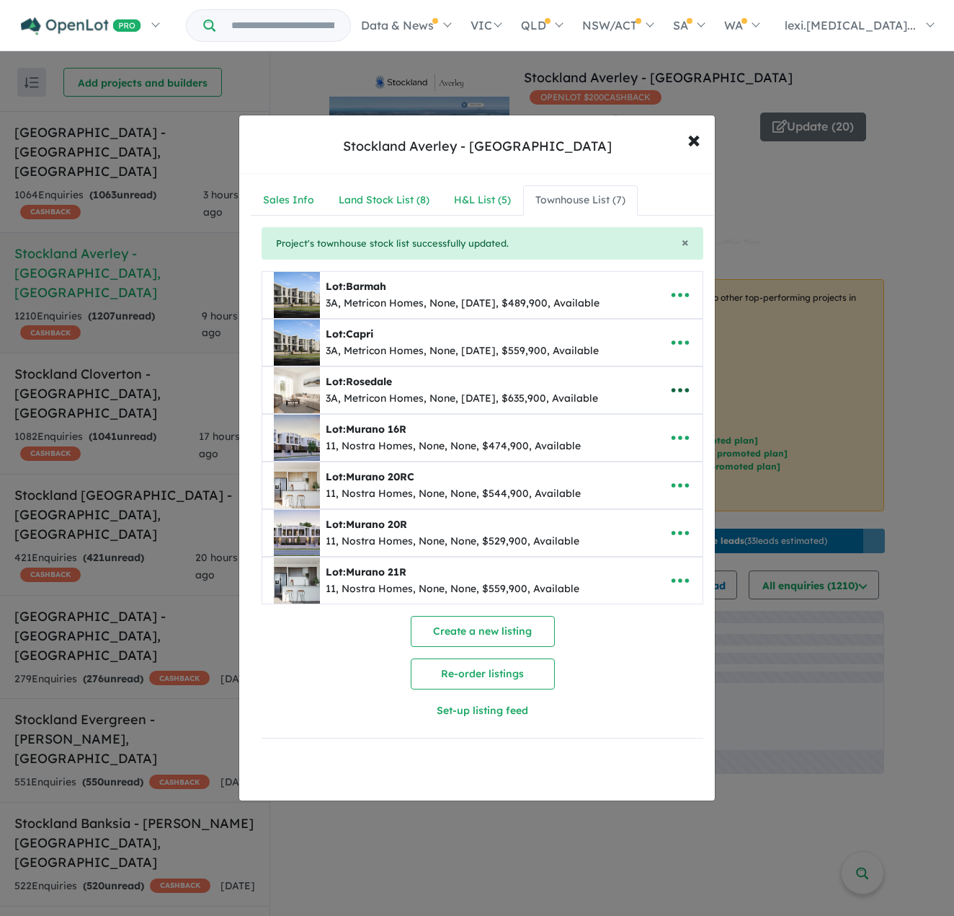
scroll to position [0, 0]
click at [672, 531] on icon "button" at bounding box center [680, 533] width 17 height 4
click at [670, 563] on link "Edit" at bounding box center [648, 568] width 107 height 33
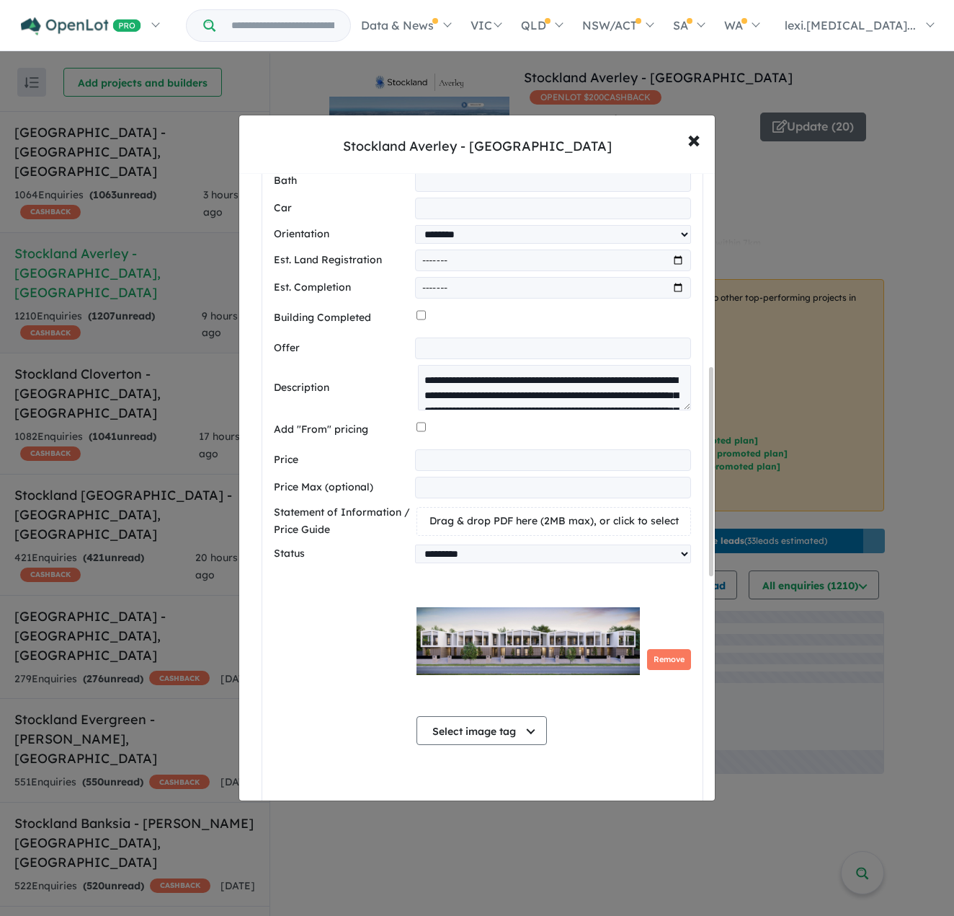
scroll to position [721, 0]
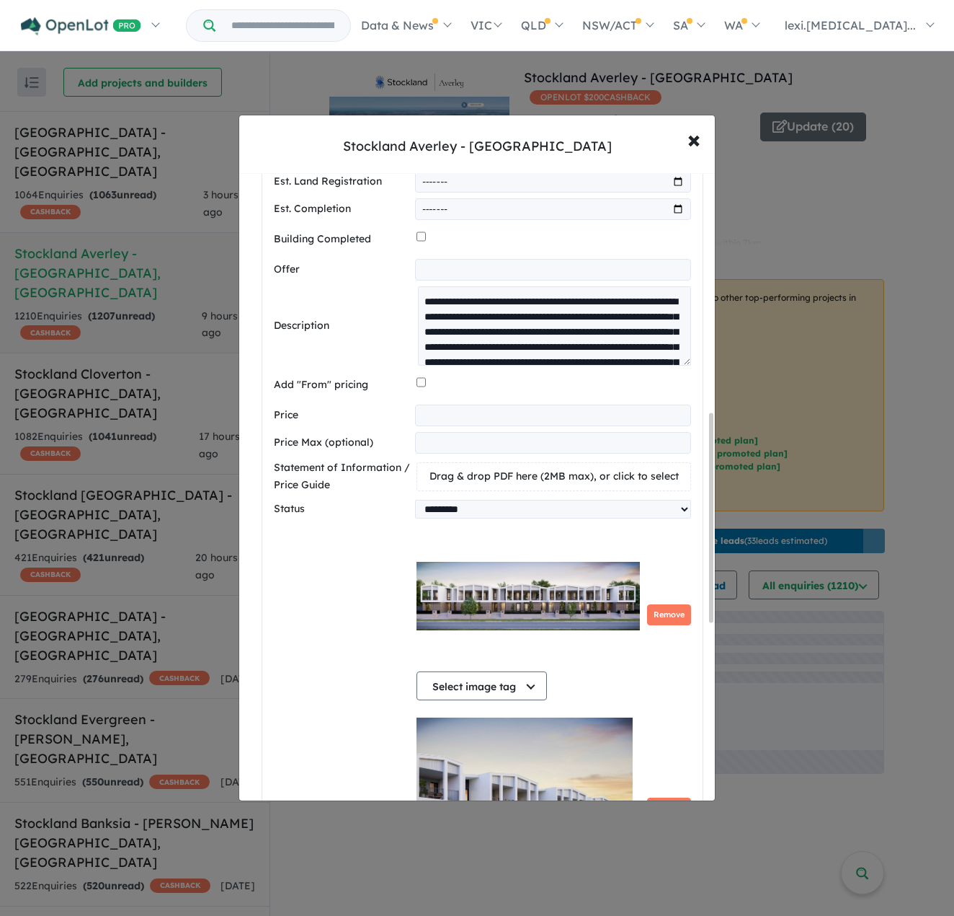
drag, startPoint x: 683, startPoint y: 328, endPoint x: 632, endPoint y: 648, distance: 324.0
click at [632, 648] on div "**********" at bounding box center [482, 508] width 417 height 1322
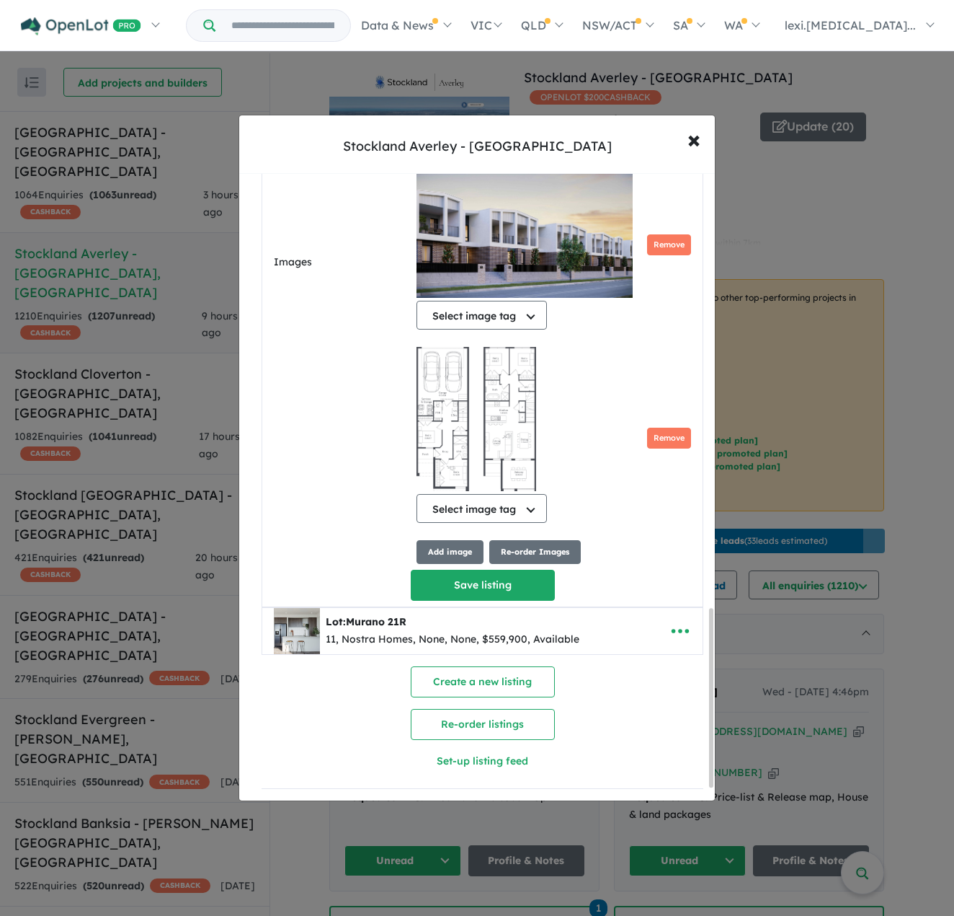
scroll to position [1574, 0]
click at [438, 547] on button "Add image" at bounding box center [450, 552] width 67 height 24
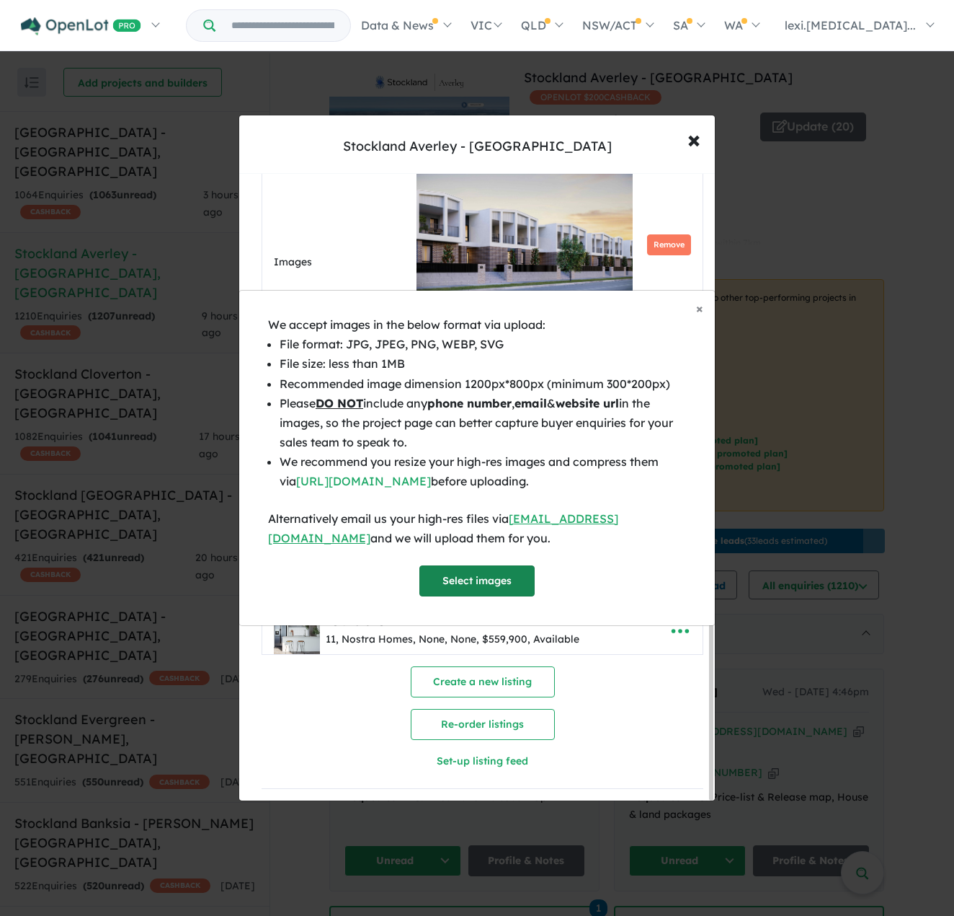
click at [456, 582] on button "Select images" at bounding box center [477, 580] width 115 height 31
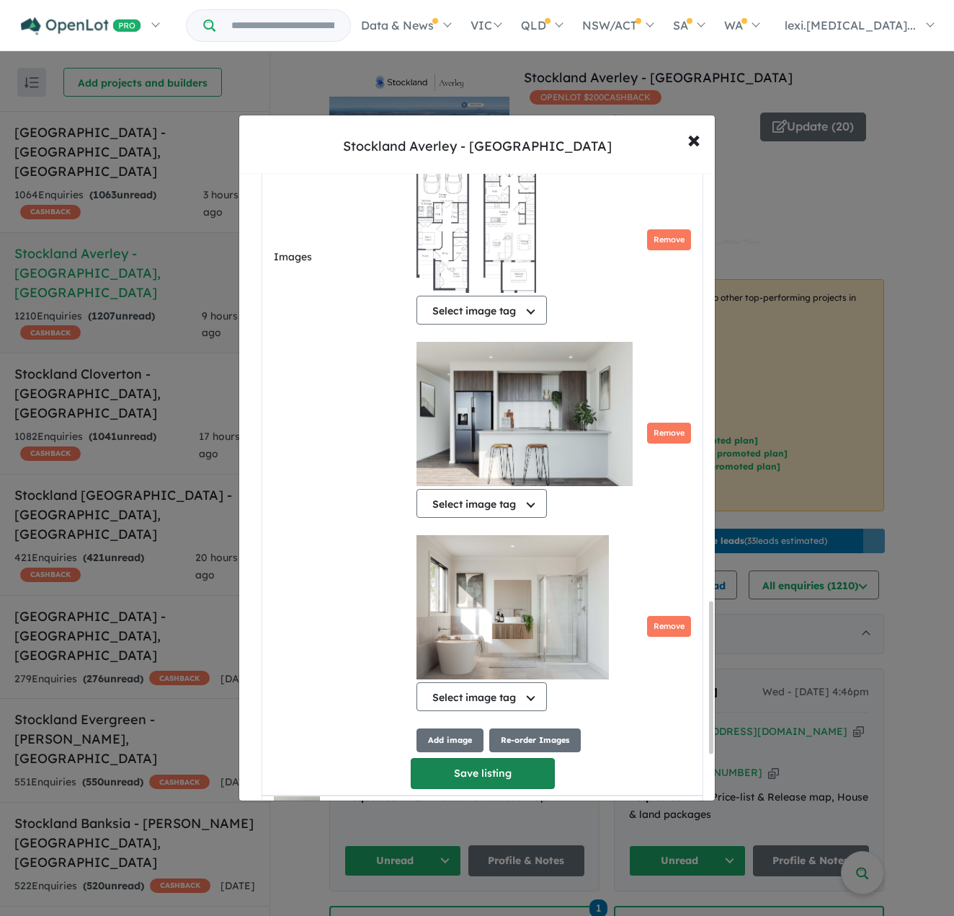
click at [495, 771] on button "Save listing" at bounding box center [483, 773] width 144 height 31
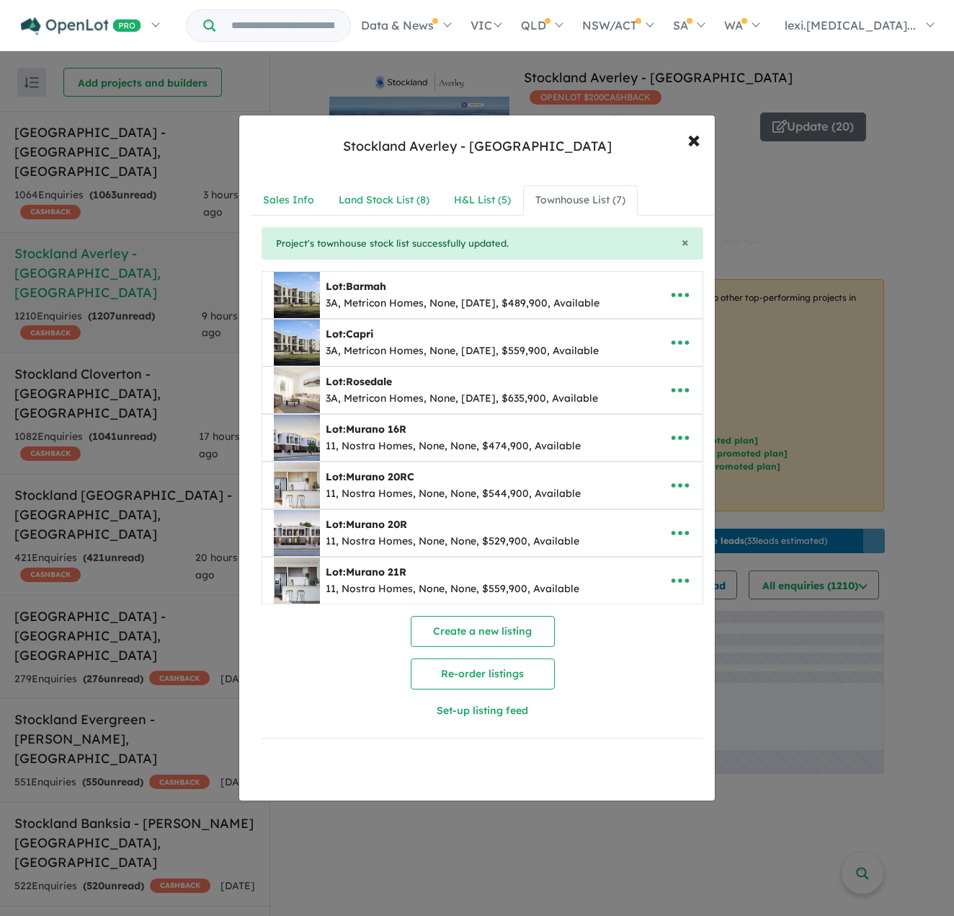
scroll to position [0, 0]
click at [685, 527] on icon "button" at bounding box center [681, 533] width 22 height 22
click at [652, 559] on link "Edit" at bounding box center [648, 568] width 107 height 33
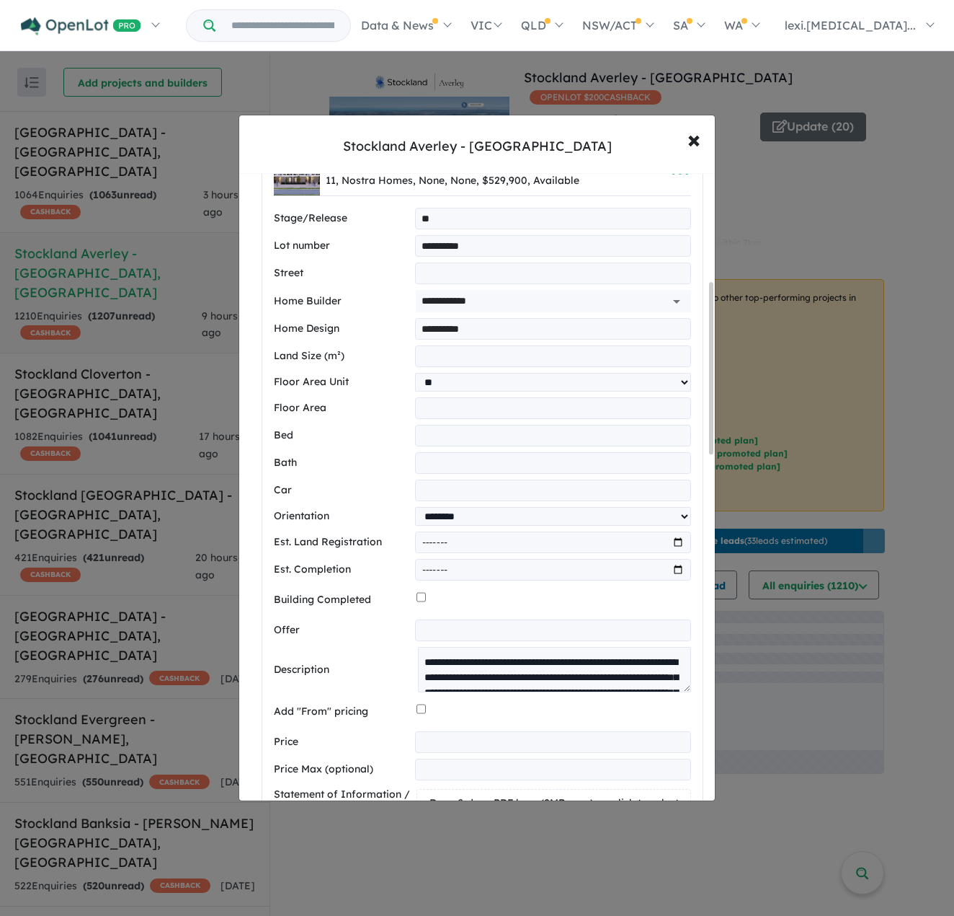
scroll to position [649, 0]
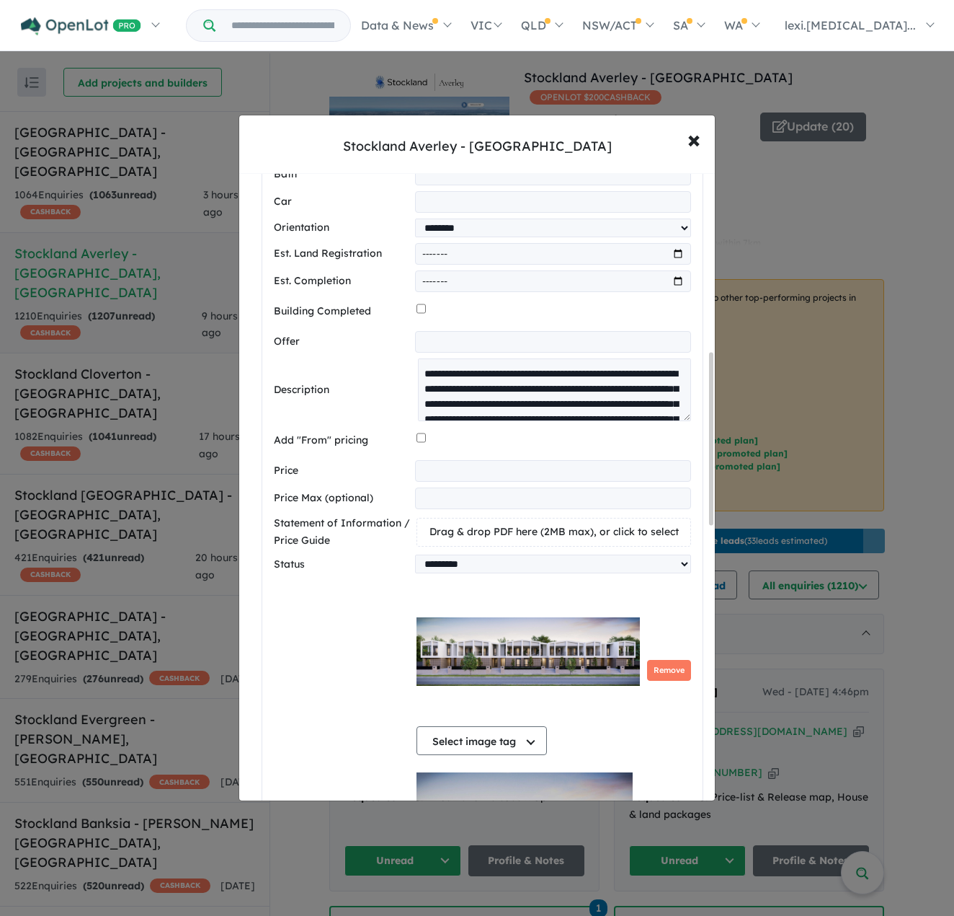
drag, startPoint x: 685, startPoint y: 399, endPoint x: 644, endPoint y: 618, distance: 223.0
click at [644, 618] on div "**********" at bounding box center [482, 770] width 417 height 1703
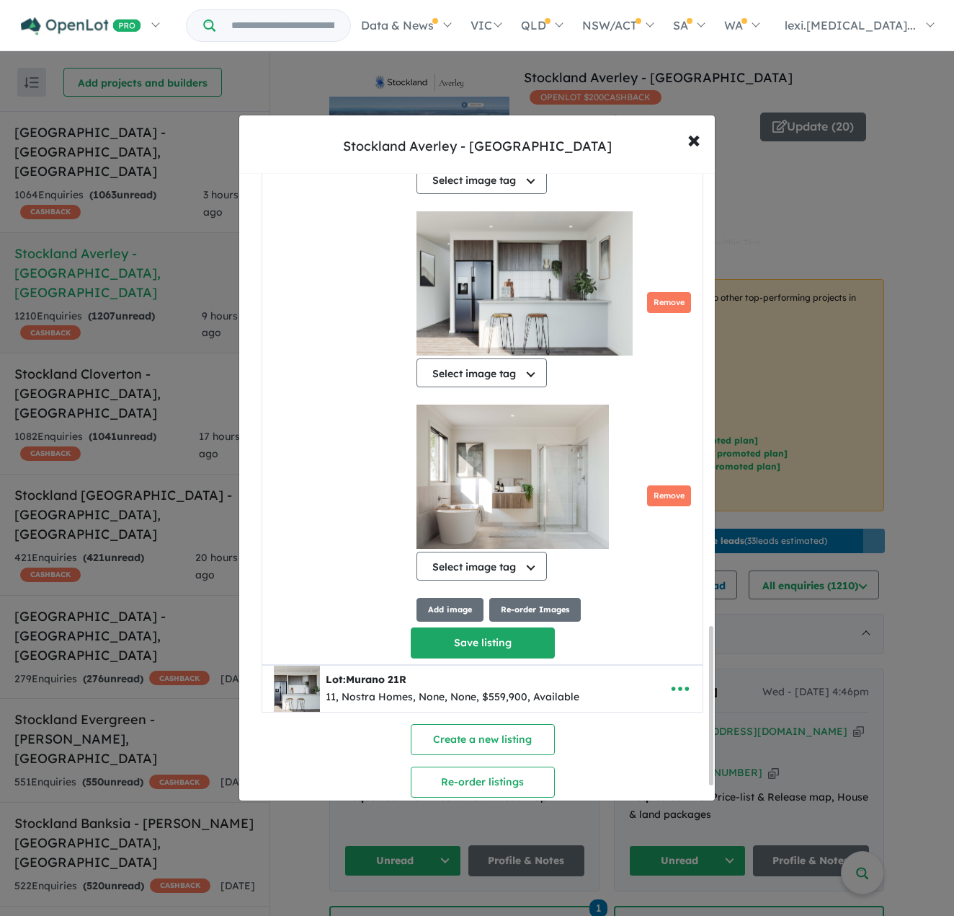
scroll to position [1799, 0]
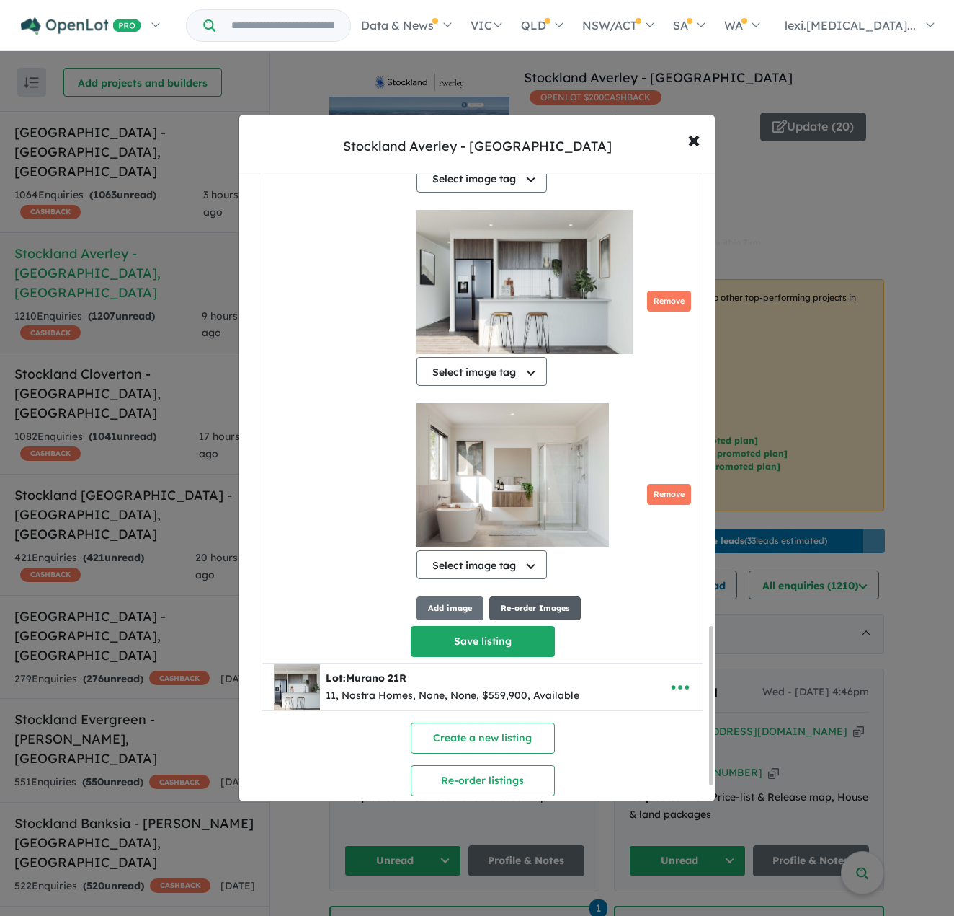
click at [557, 604] on button "Re-order Images" at bounding box center [535, 608] width 92 height 24
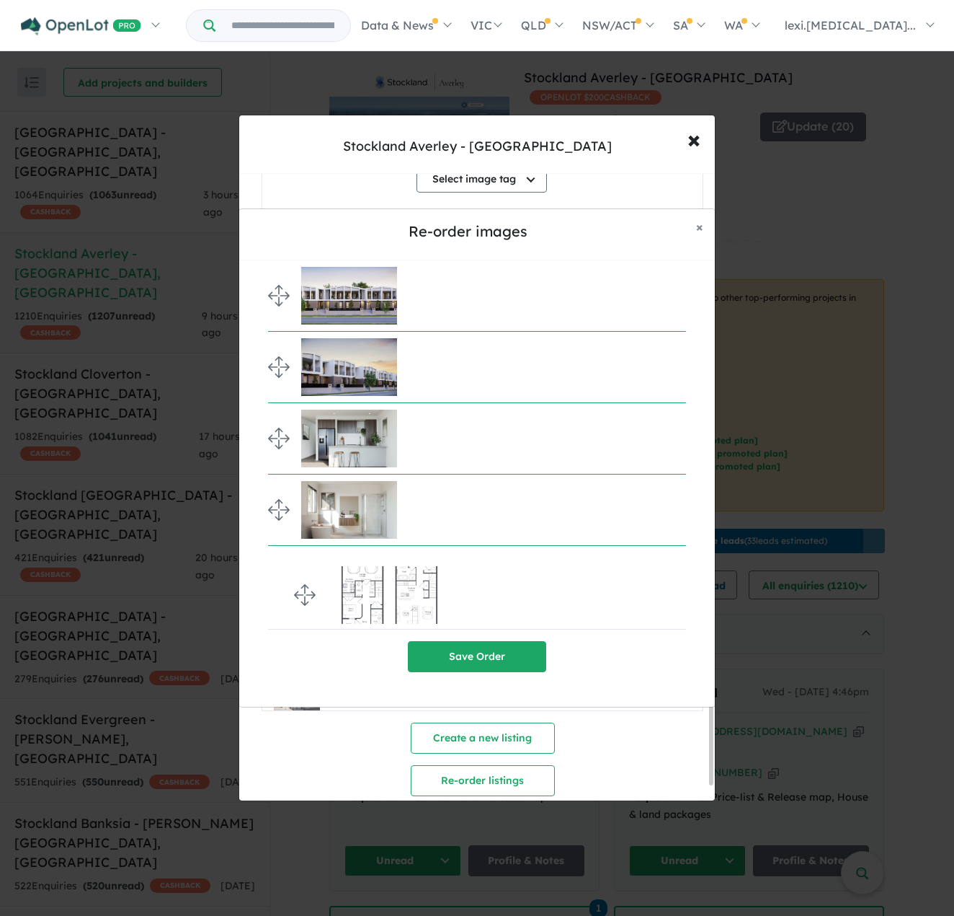
drag, startPoint x: 277, startPoint y: 440, endPoint x: 287, endPoint y: 593, distance: 153.9
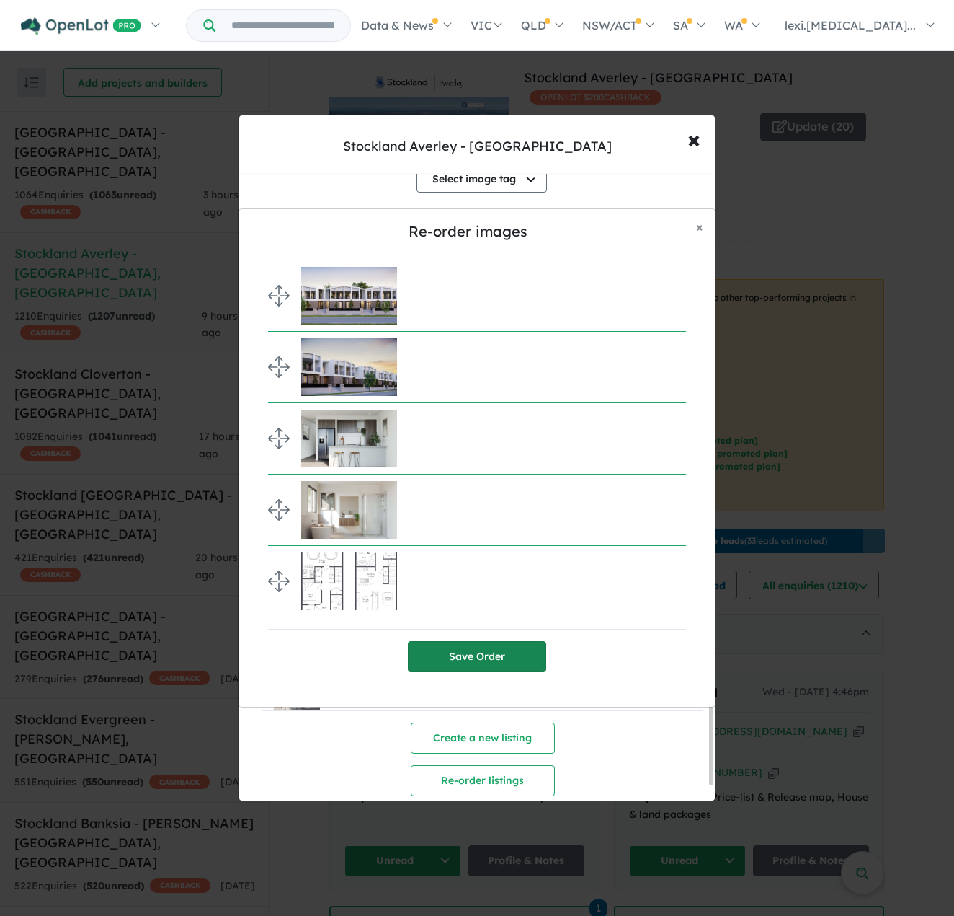
click at [513, 659] on button "Save Order" at bounding box center [477, 656] width 138 height 31
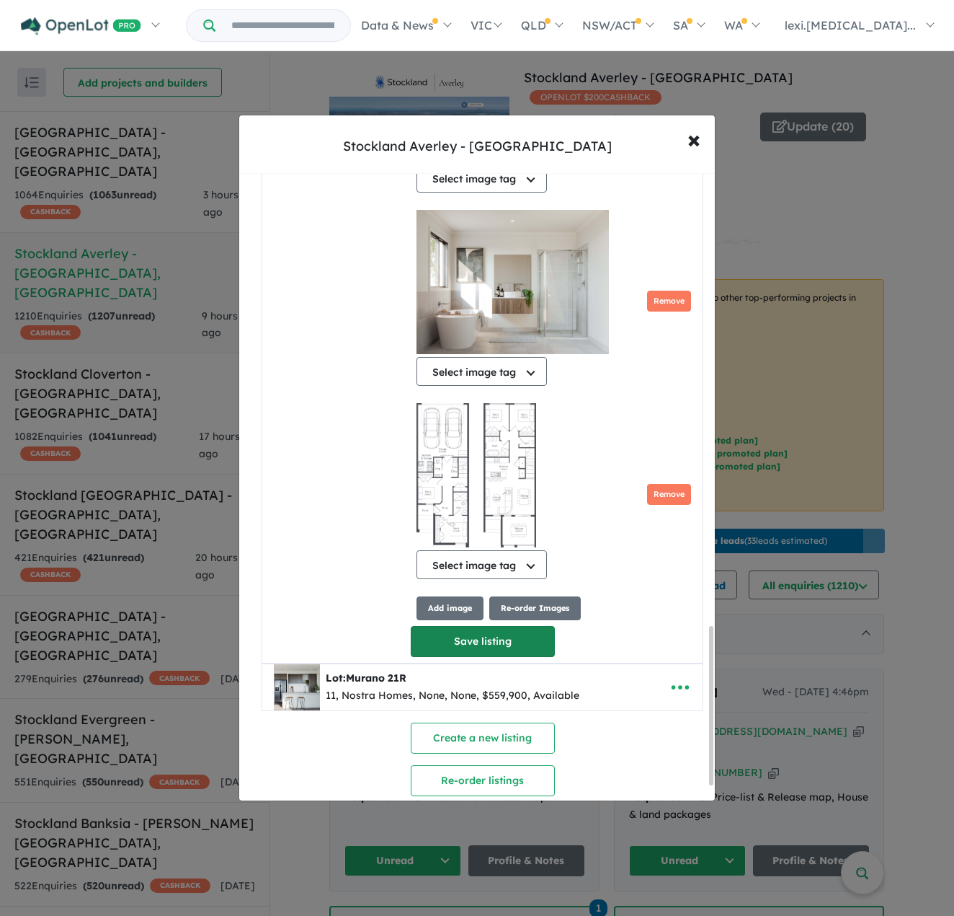
click at [458, 638] on button "Save listing" at bounding box center [483, 641] width 144 height 31
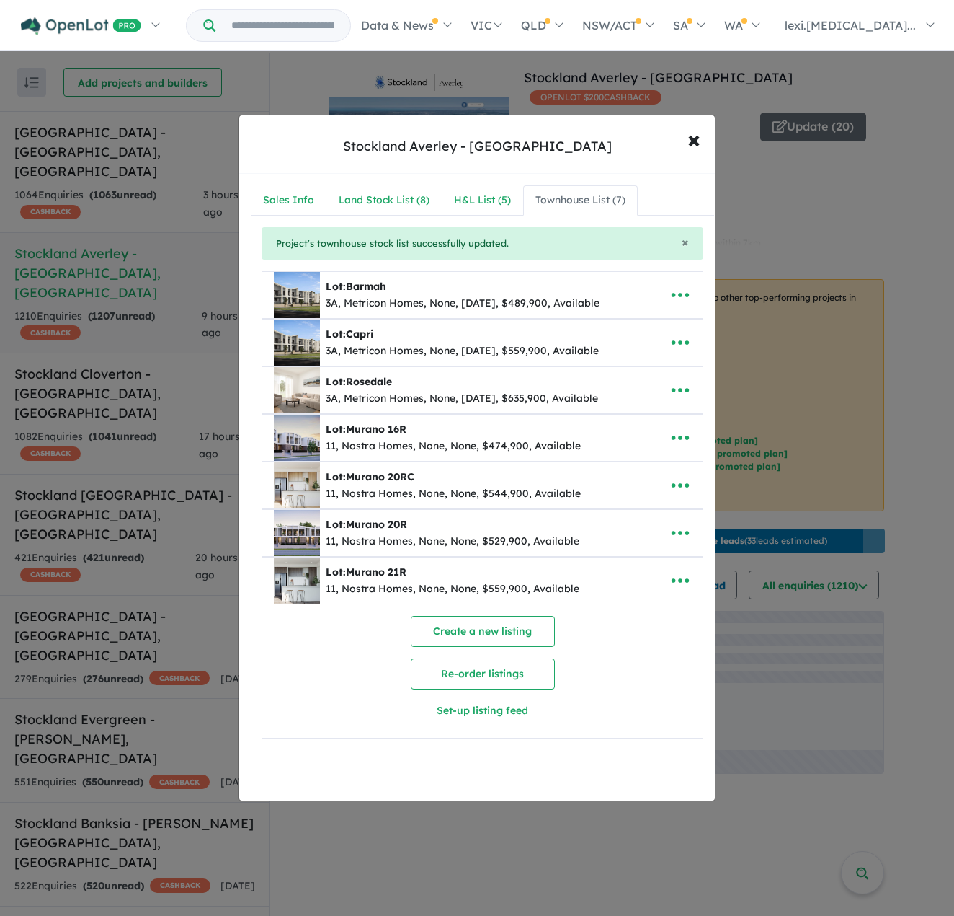
scroll to position [0, 0]
click at [677, 489] on icon "button" at bounding box center [681, 485] width 22 height 22
click at [664, 522] on link "Edit" at bounding box center [648, 521] width 107 height 33
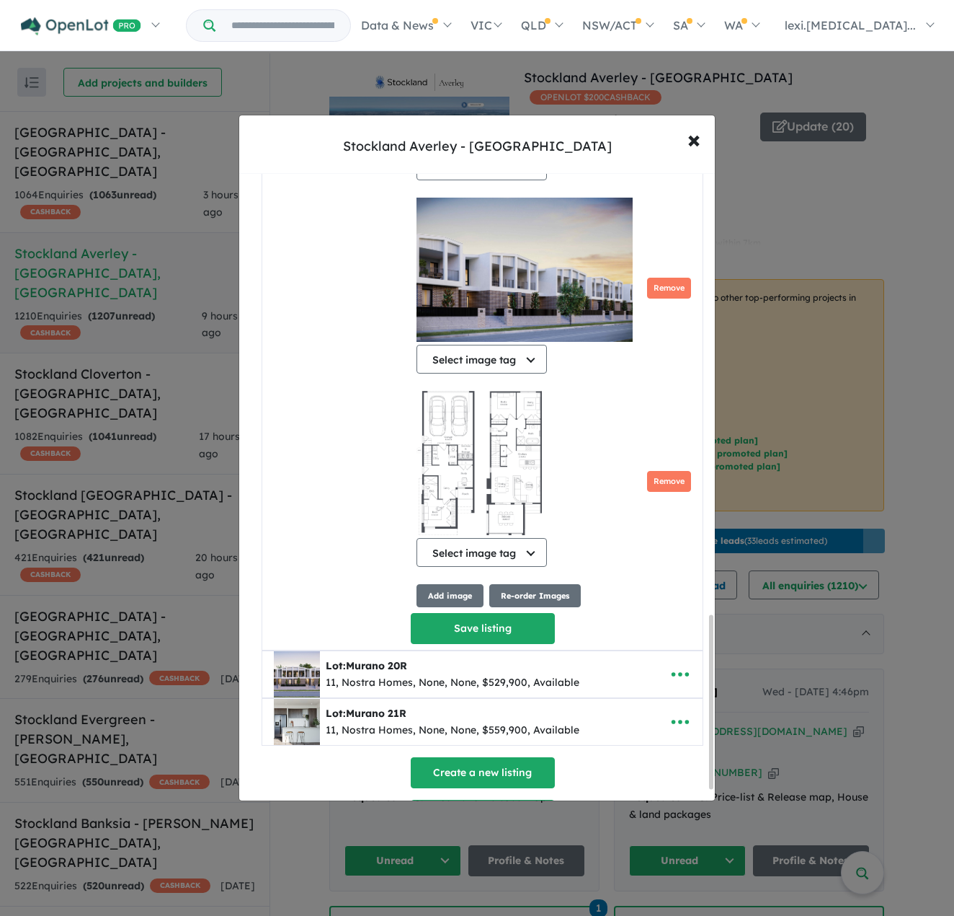
scroll to position [1641, 0]
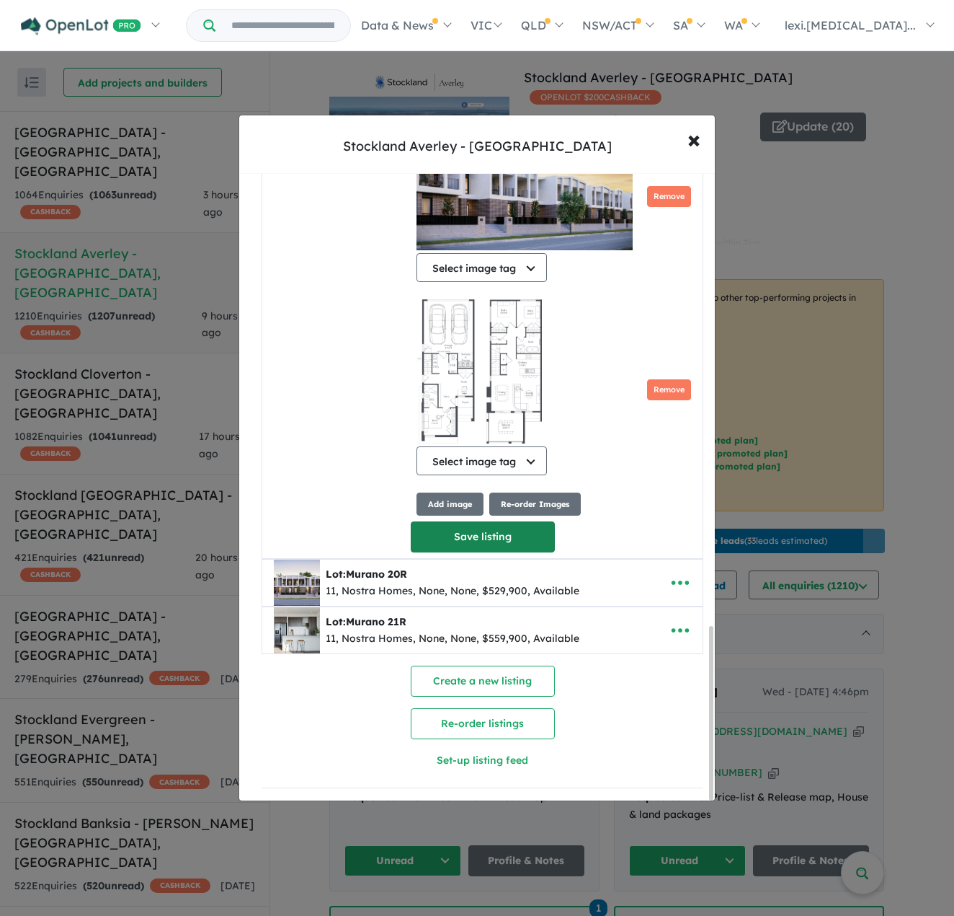
click at [507, 535] on button "Save listing" at bounding box center [483, 536] width 144 height 31
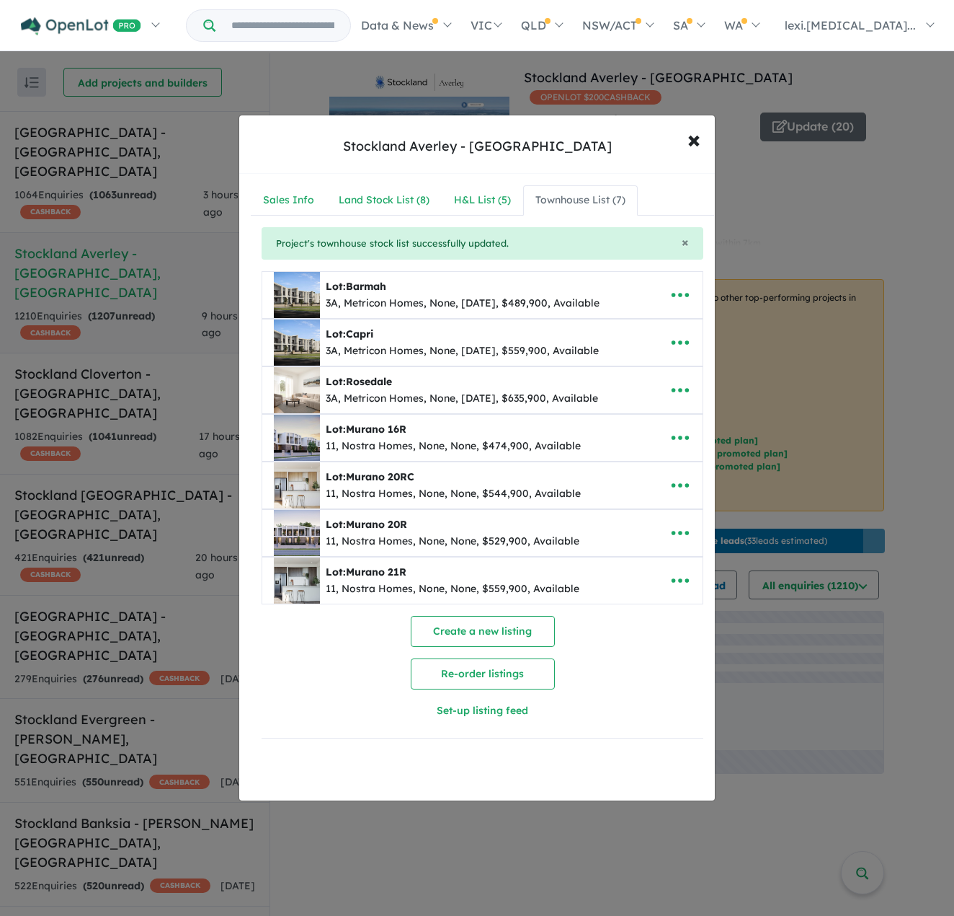
scroll to position [0, 0]
click at [683, 438] on icon "button" at bounding box center [681, 438] width 22 height 22
click at [665, 466] on link "Edit" at bounding box center [648, 473] width 107 height 33
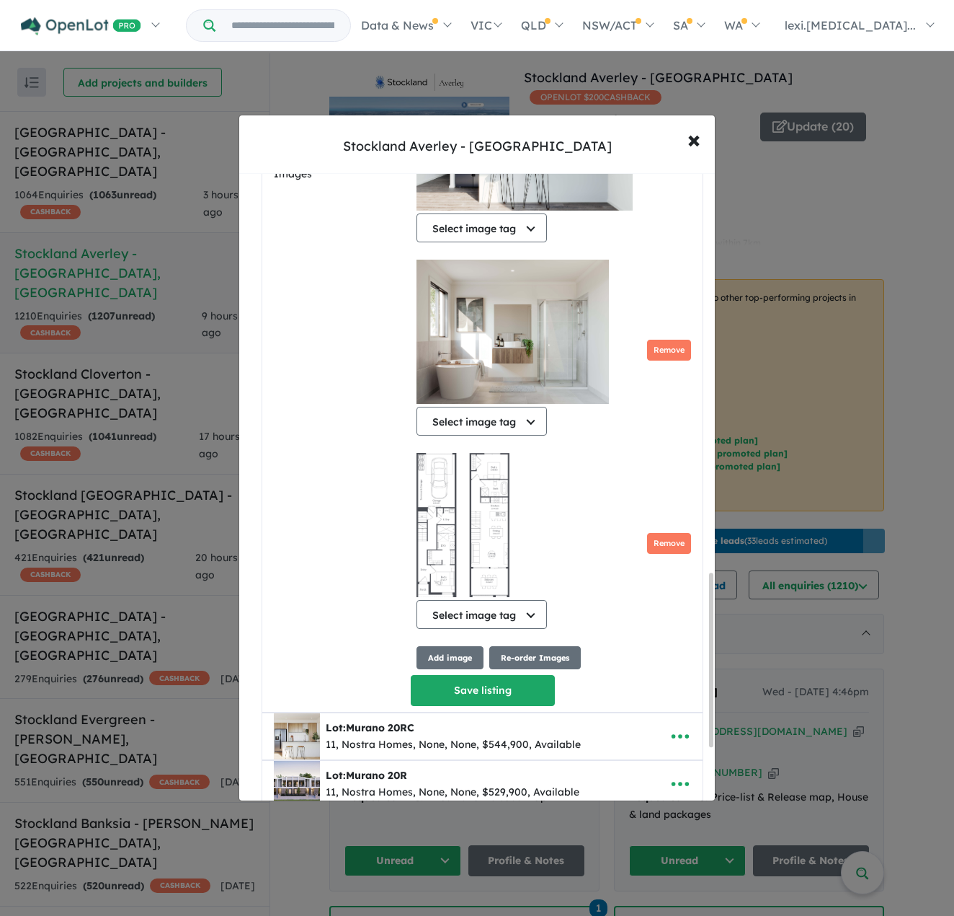
scroll to position [1580, 0]
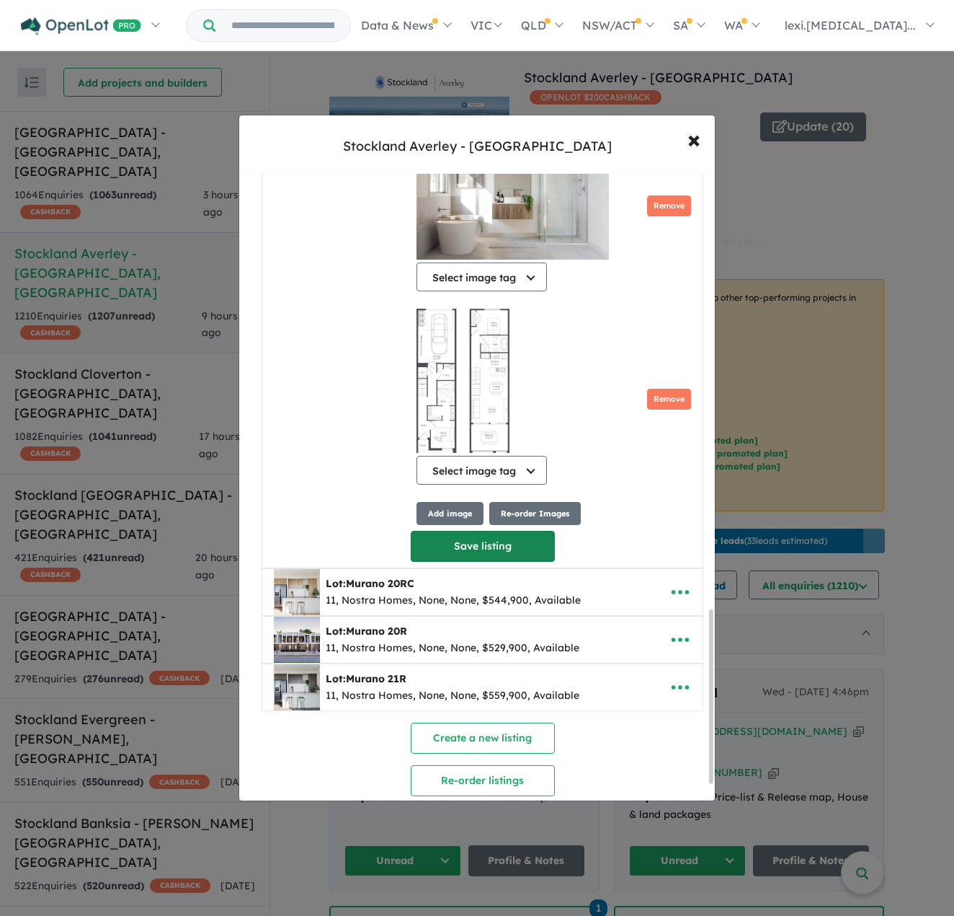
click at [519, 541] on button "Save listing" at bounding box center [483, 546] width 144 height 31
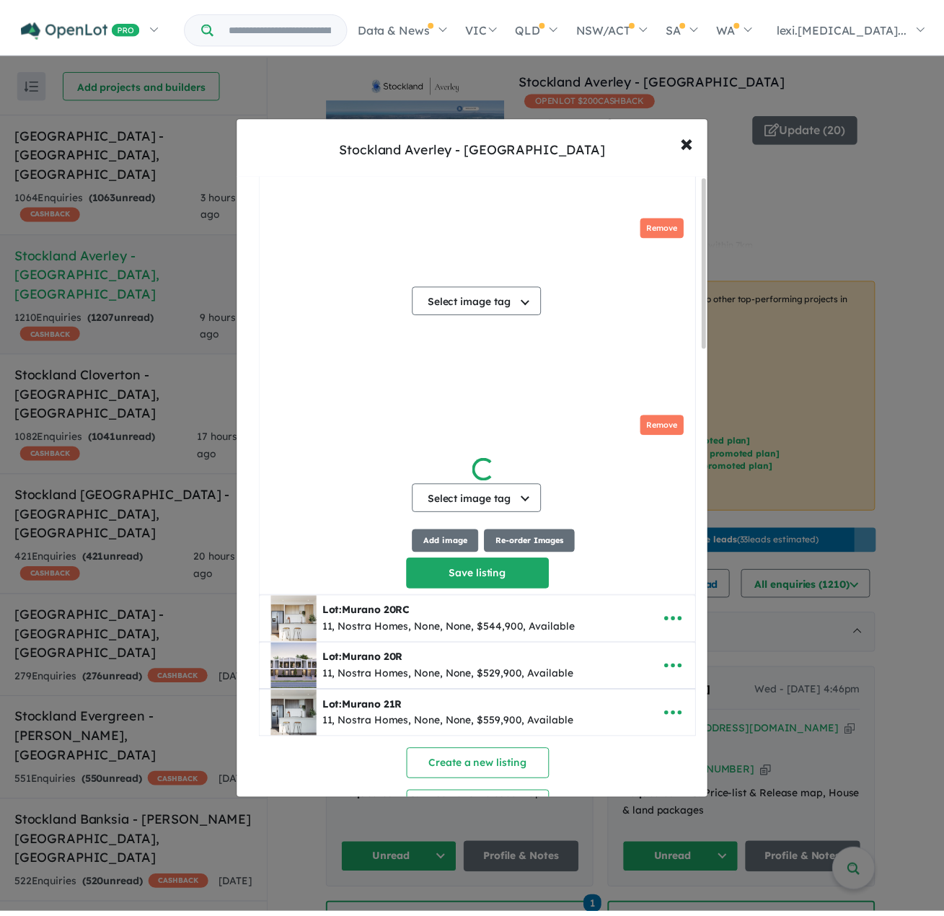
scroll to position [0, 0]
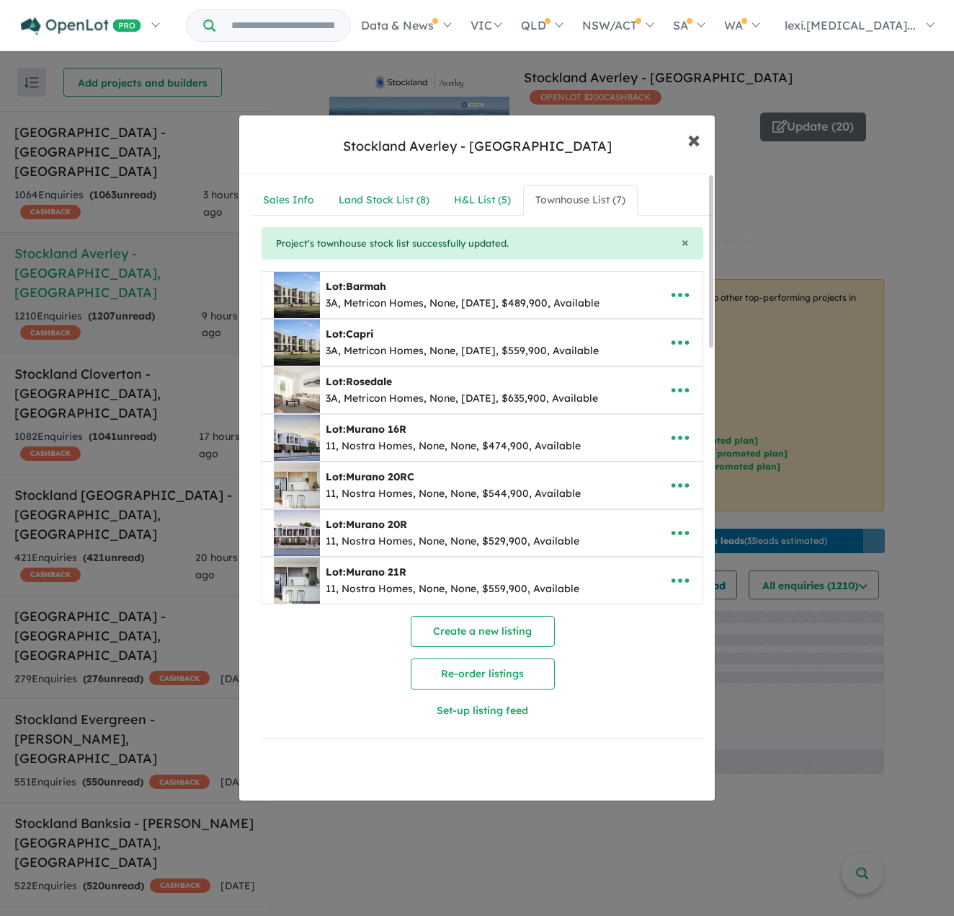
click at [695, 139] on span "×" at bounding box center [694, 138] width 13 height 31
